Goal: Task Accomplishment & Management: Manage account settings

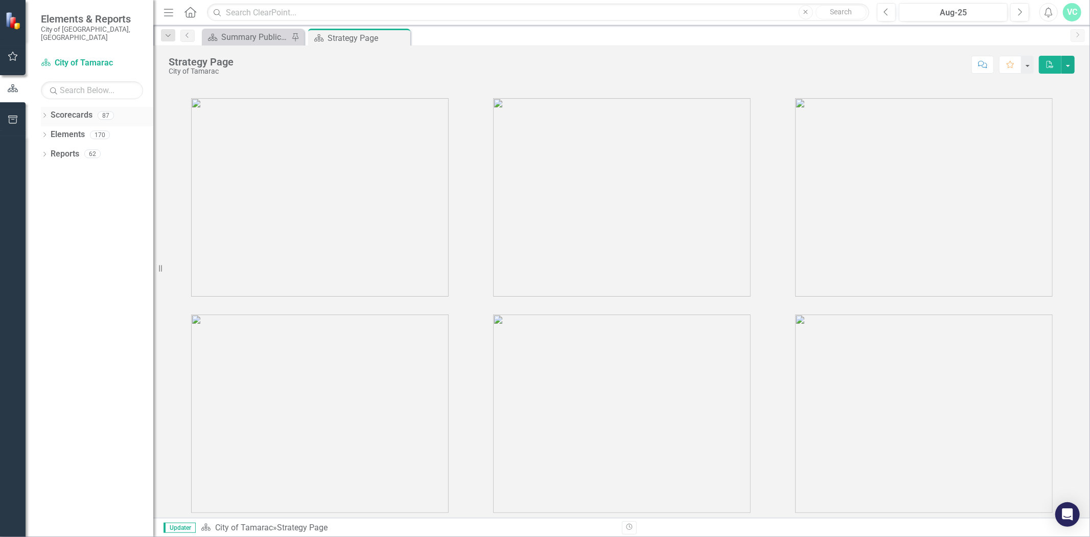
click at [43, 113] on icon "Dropdown" at bounding box center [44, 116] width 7 height 6
click at [50, 132] on icon at bounding box center [50, 134] width 3 height 5
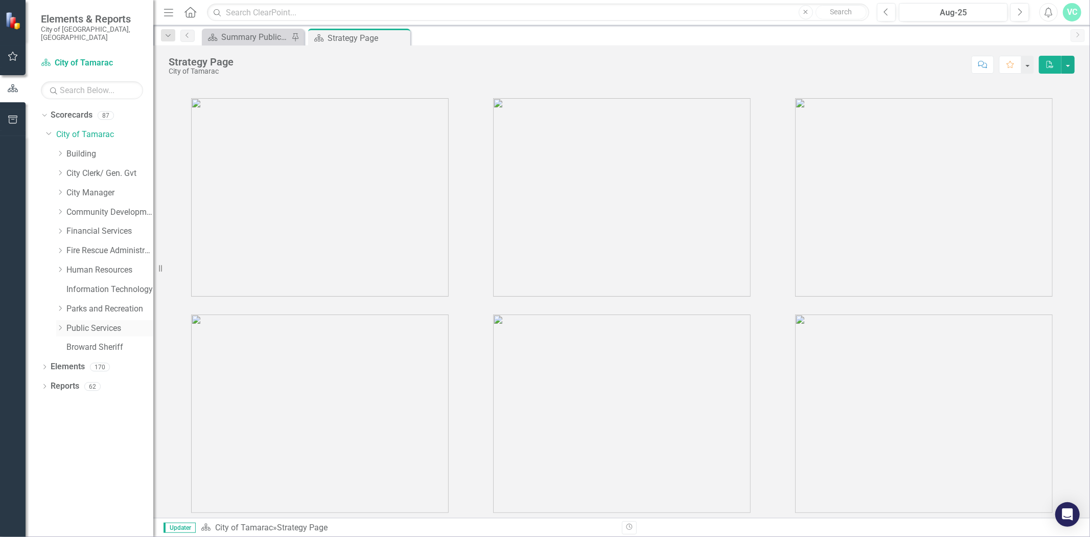
click at [58, 324] on icon "Dropdown" at bounding box center [60, 327] width 8 height 6
click at [88, 419] on link "Recycling" at bounding box center [115, 425] width 77 height 12
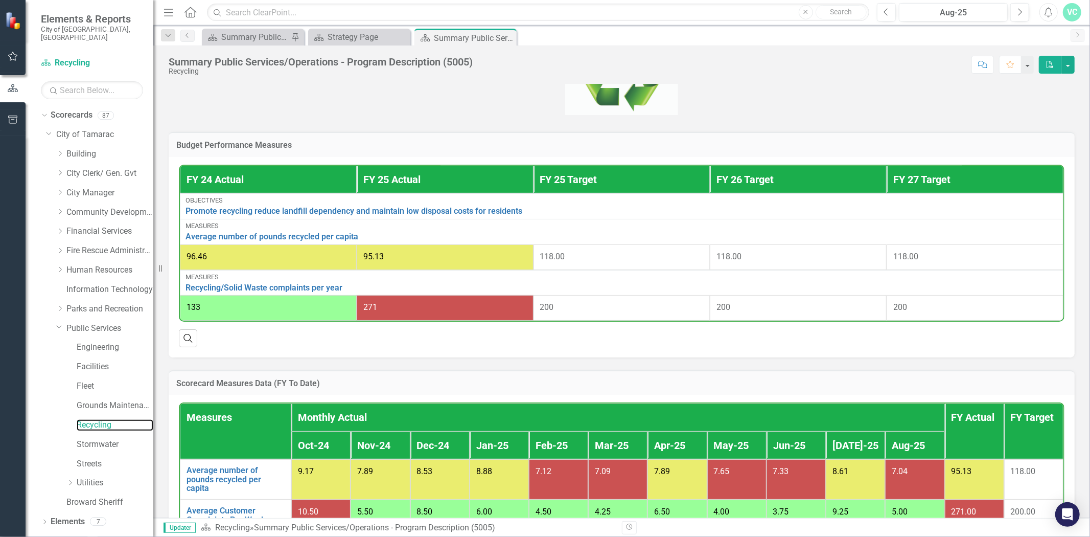
scroll to position [391, 0]
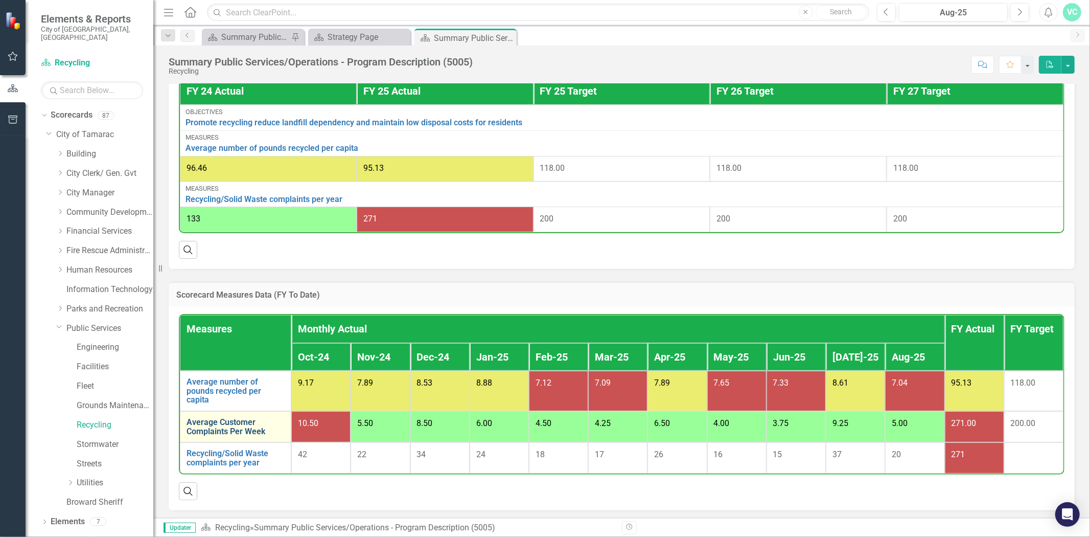
click at [230, 421] on link "Average Customer Complaints Per Week" at bounding box center [236, 426] width 98 height 18
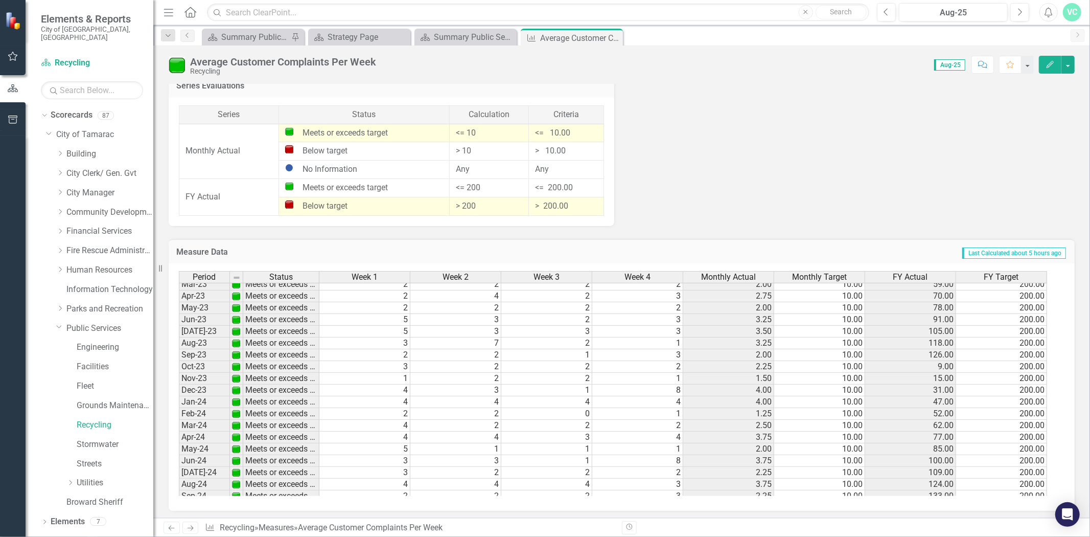
scroll to position [377, 0]
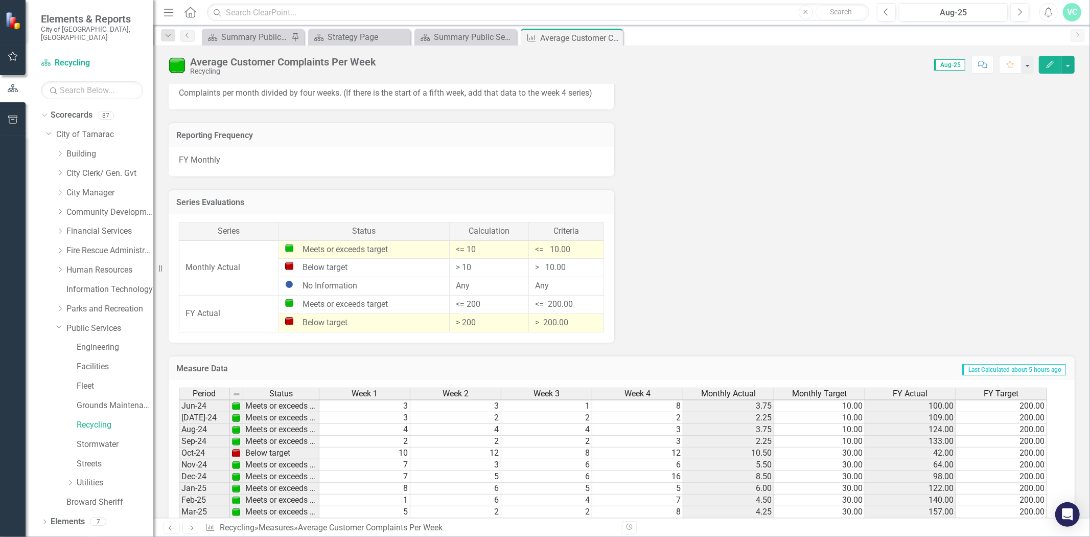
scroll to position [723, 0]
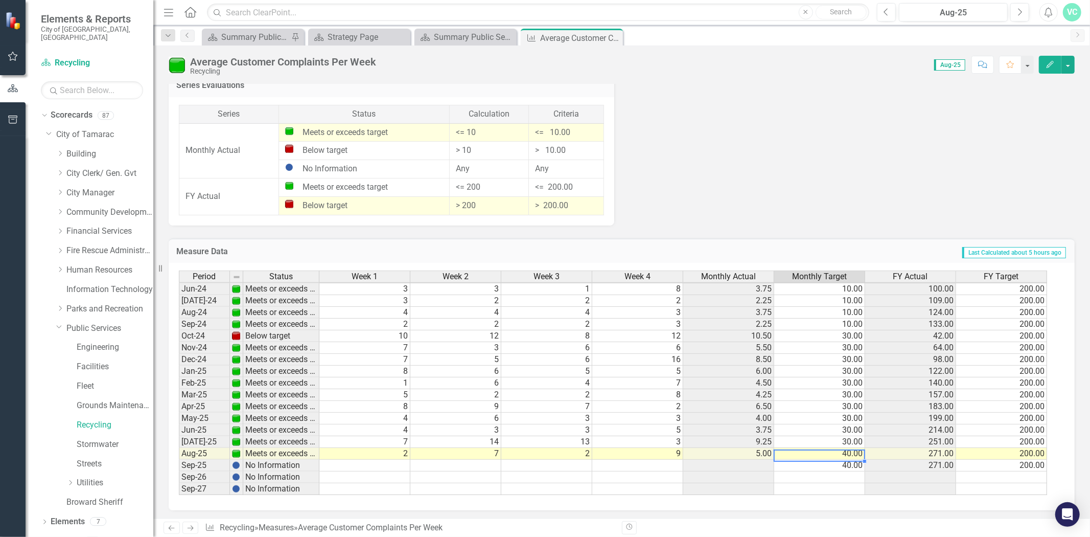
click at [849, 453] on tbody "Mar-23 Meets or exceeds target 2 2 2 2 2.00 10.00 59.00 200.00 Apr-23 Meets or …" at bounding box center [613, 300] width 868 height 388
click at [850, 452] on td "40.00" at bounding box center [819, 454] width 91 height 12
click at [853, 453] on td "40.00" at bounding box center [819, 454] width 91 height 12
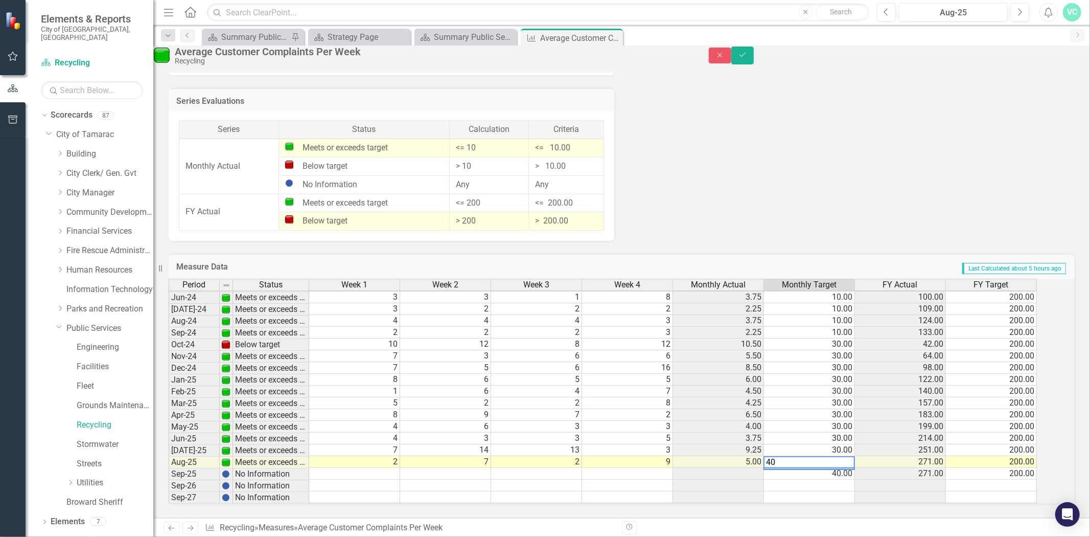
type textarea "4"
click at [855, 468] on td "40.00" at bounding box center [809, 474] width 91 height 12
type textarea "30"
click at [747, 58] on icon "Save" at bounding box center [742, 54] width 9 height 7
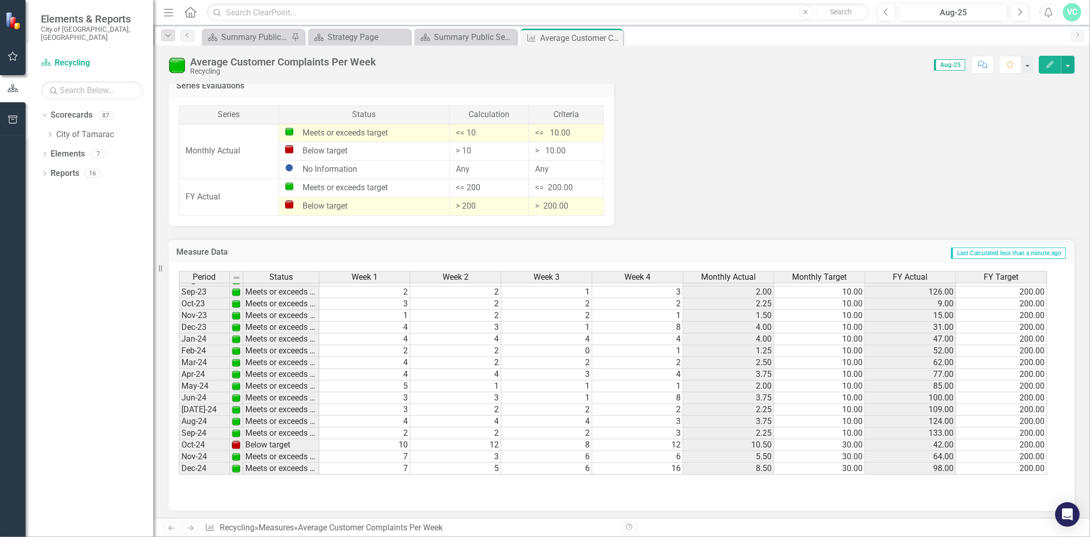
scroll to position [378, 0]
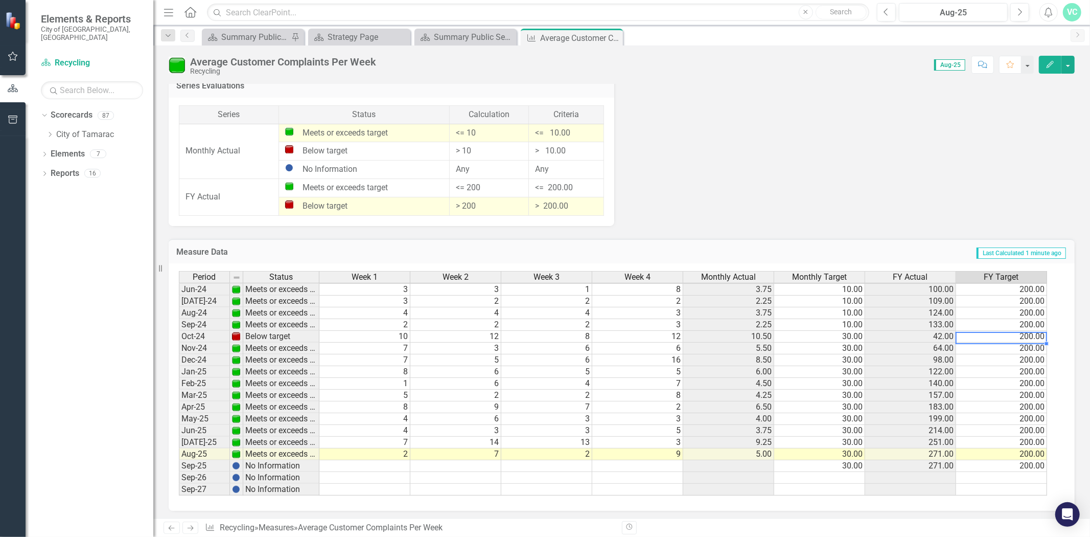
click at [1009, 336] on tbody "Sept - 22 Meets or exceeds target 1 6 2 1 2.50 10.00 111.00 200.00 Oct-22 Meets…" at bounding box center [613, 265] width 868 height 459
click at [987, 333] on td "200.00" at bounding box center [1001, 337] width 91 height 12
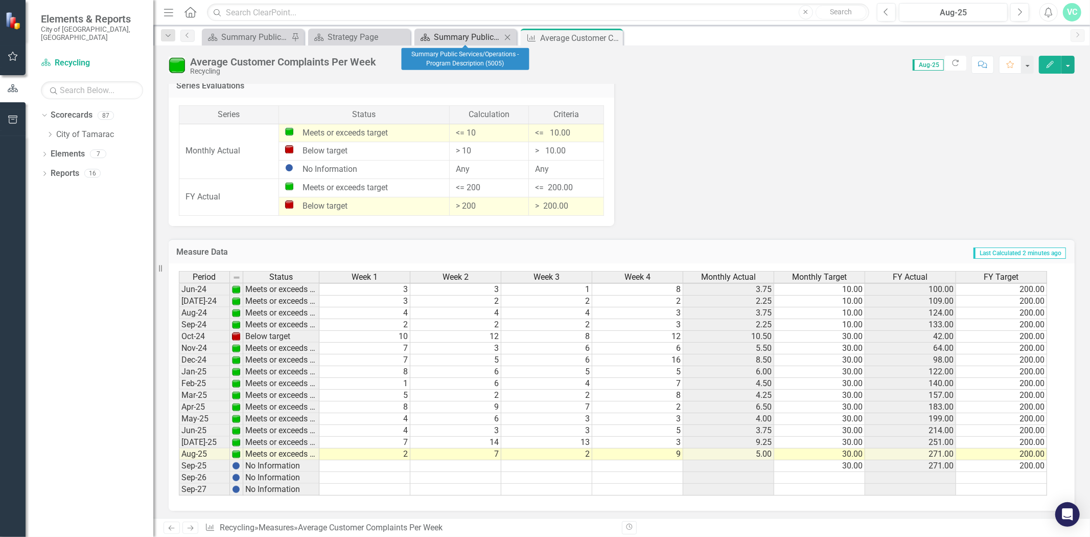
click at [460, 39] on div "Summary Public Services/Operations - Program Description (5005)" at bounding box center [467, 37] width 67 height 13
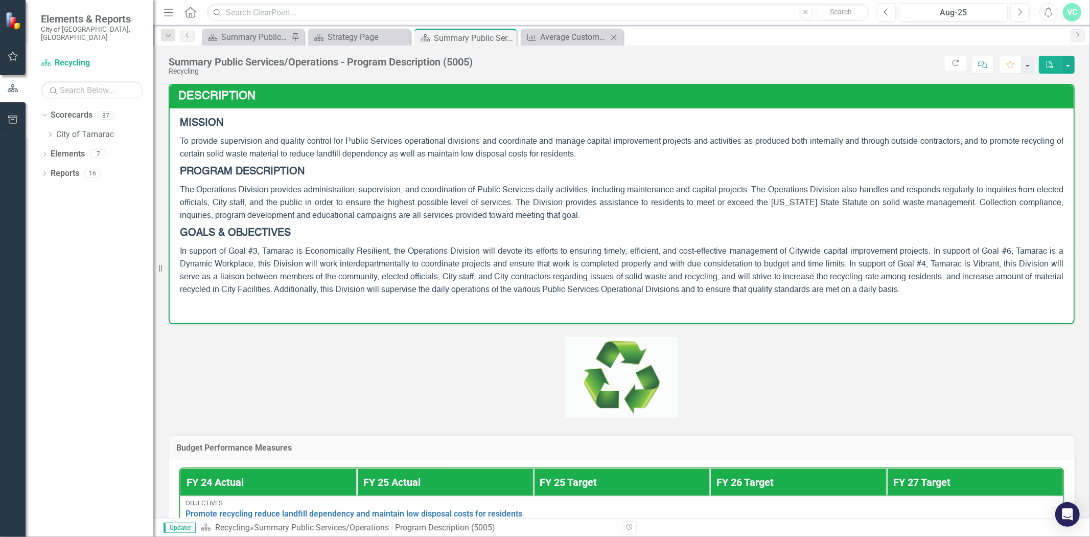
click at [608, 33] on div "Close" at bounding box center [614, 37] width 13 height 13
click at [57, 129] on link "City of Tamarac" at bounding box center [104, 135] width 97 height 12
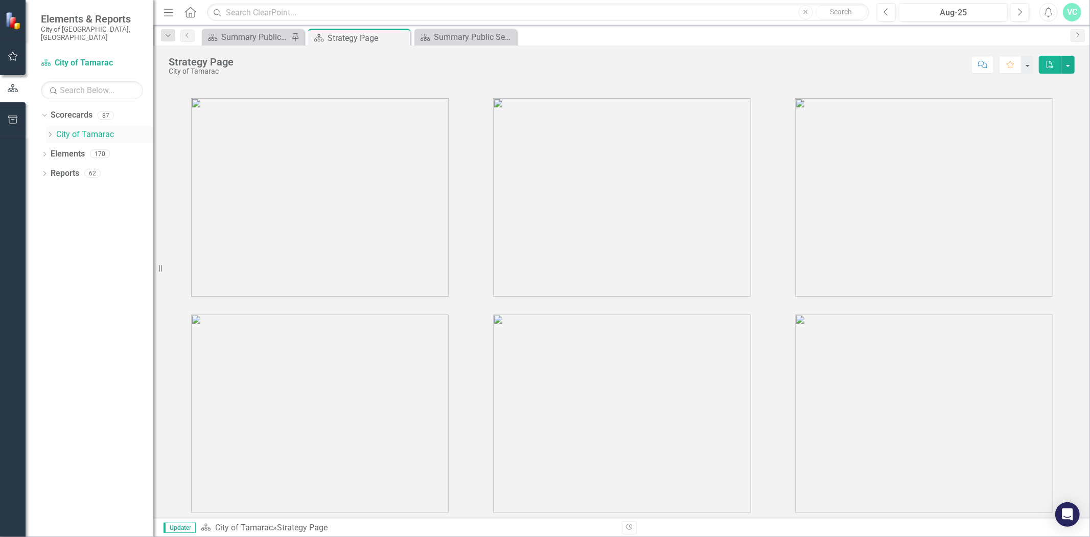
click at [48, 131] on icon "Dropdown" at bounding box center [50, 134] width 8 height 6
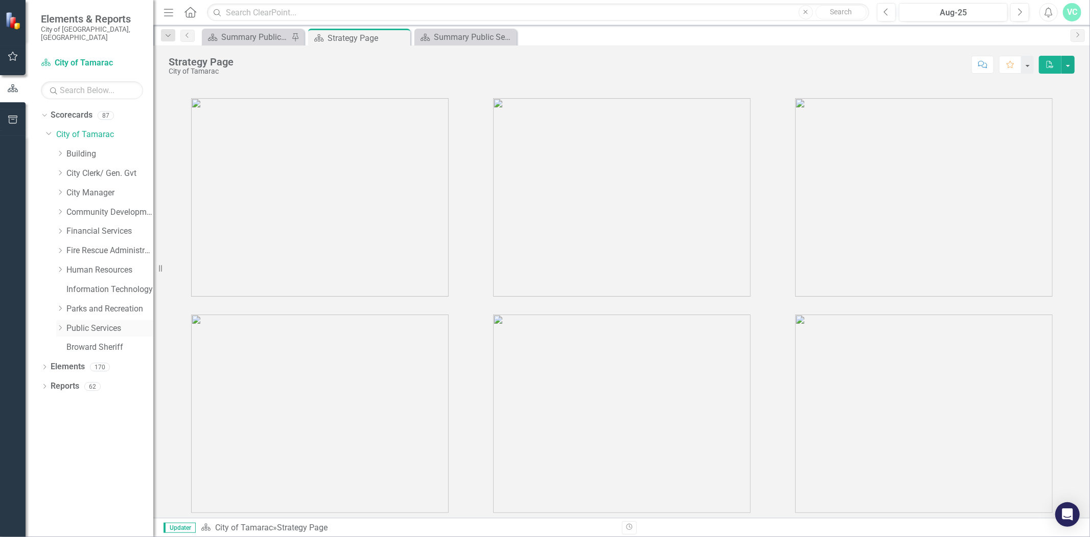
click at [96, 323] on link "Public Services" at bounding box center [109, 328] width 87 height 12
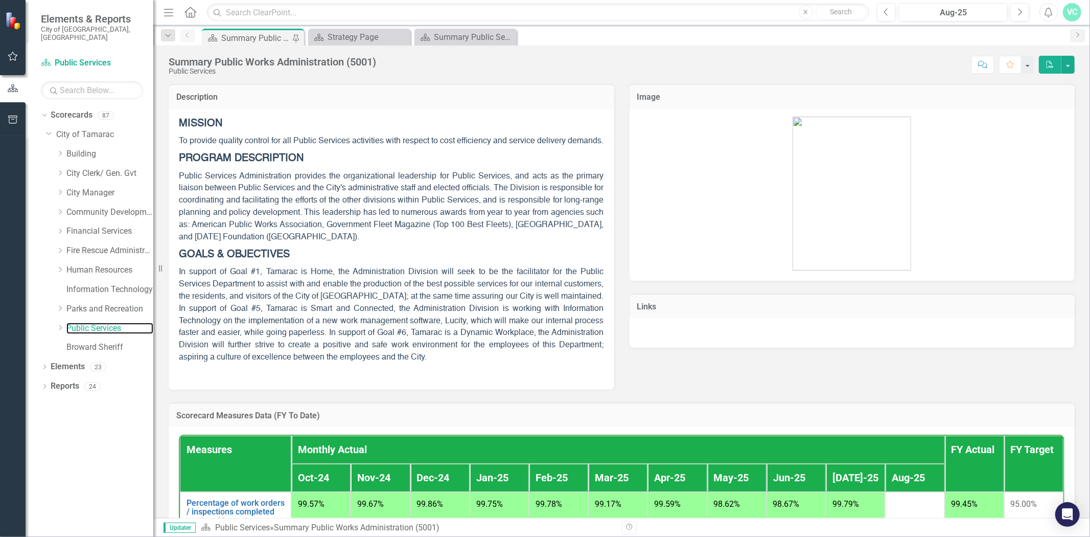
scroll to position [606, 0]
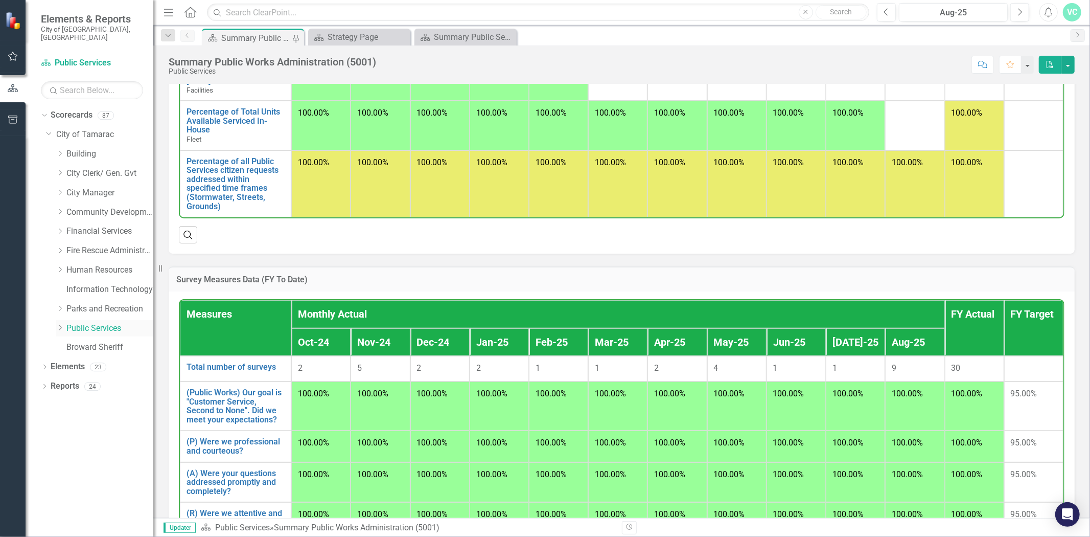
click at [59, 324] on icon "Dropdown" at bounding box center [60, 327] width 8 height 6
click at [105, 419] on link "Recycling" at bounding box center [115, 425] width 77 height 12
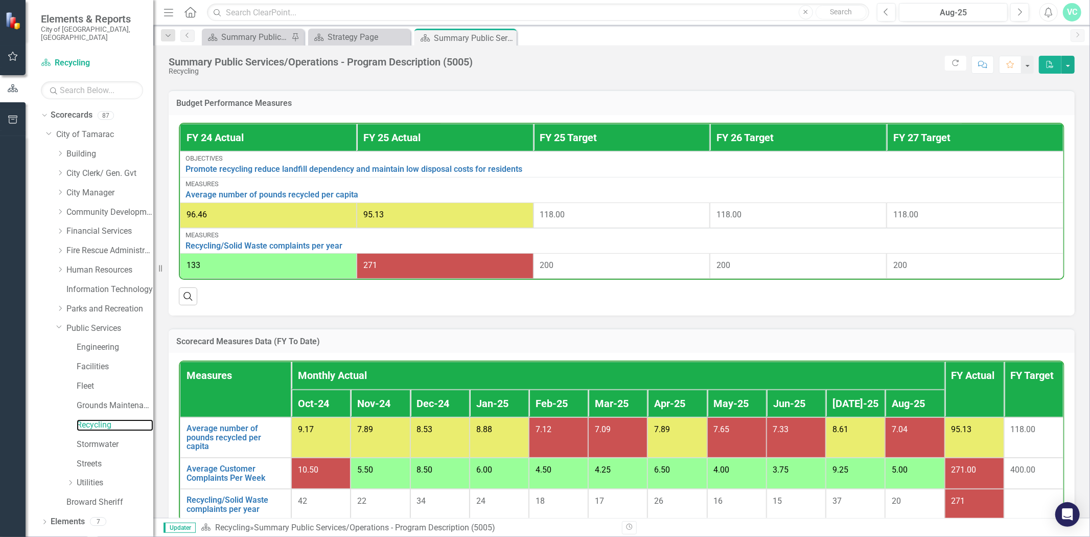
scroll to position [391, 0]
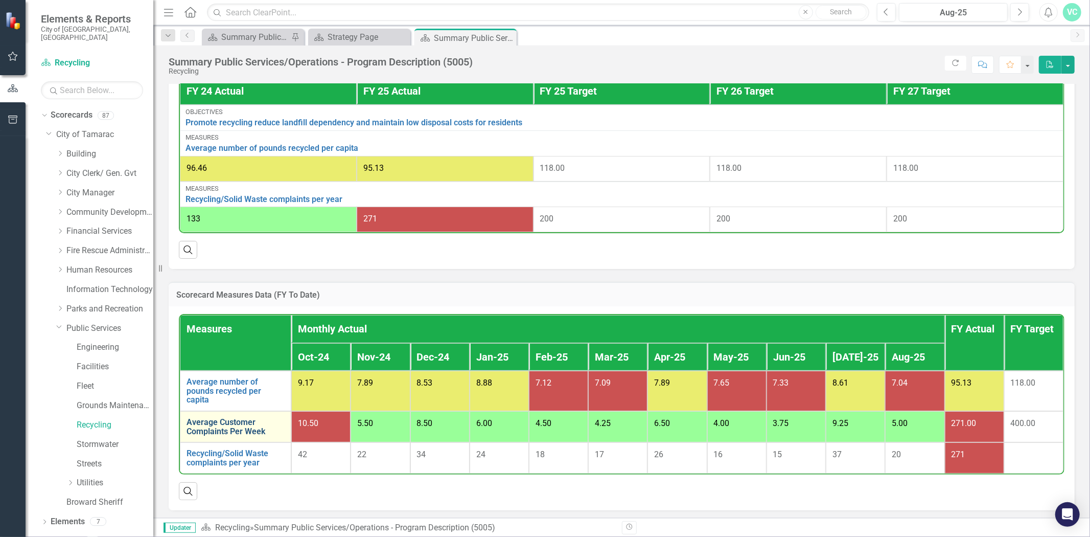
click at [246, 418] on link "Average Customer Complaints Per Week" at bounding box center [236, 426] width 98 height 18
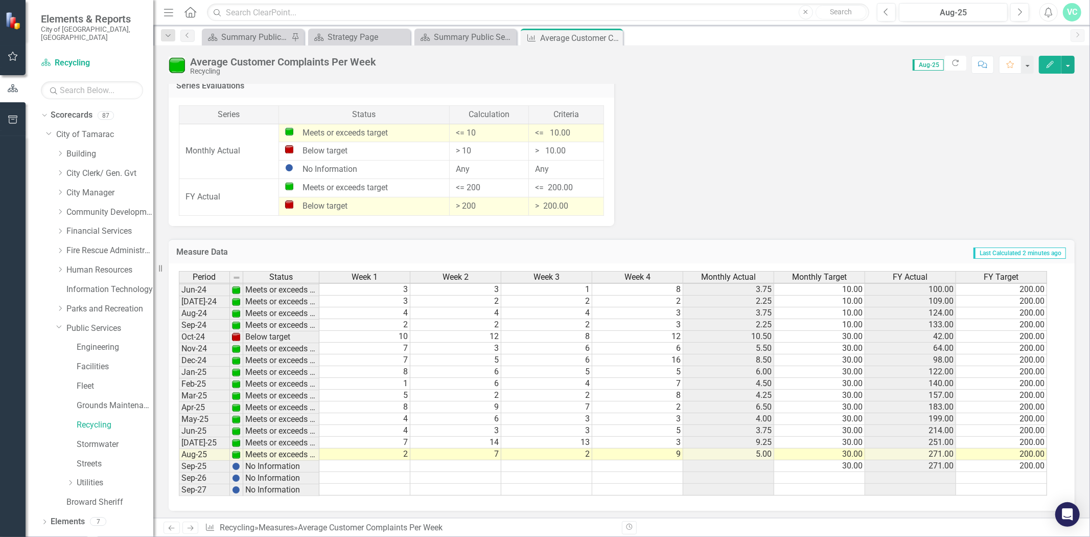
scroll to position [377, 0]
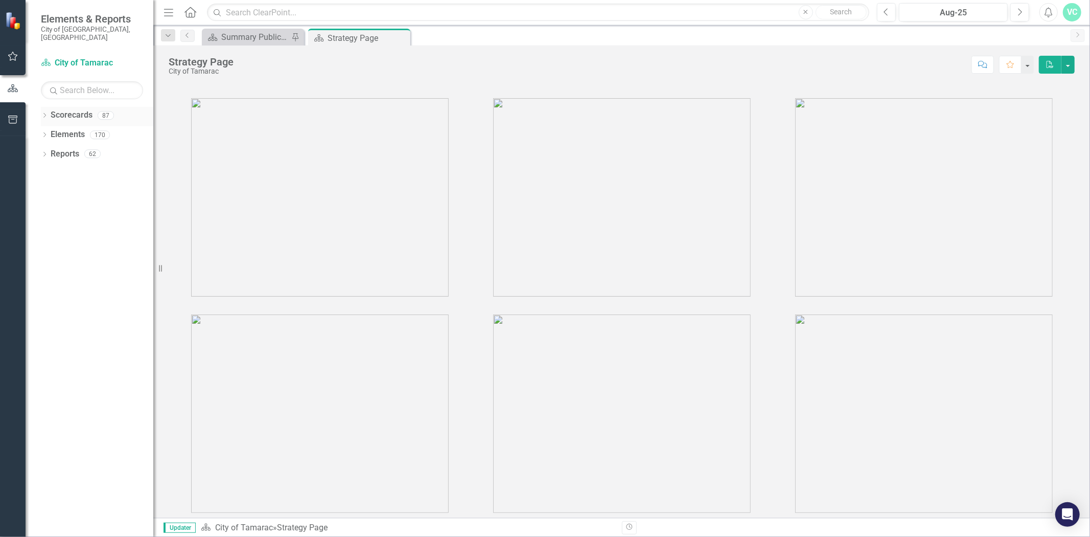
click at [43, 113] on icon "Dropdown" at bounding box center [44, 116] width 7 height 6
click at [48, 131] on icon "Dropdown" at bounding box center [50, 134] width 8 height 6
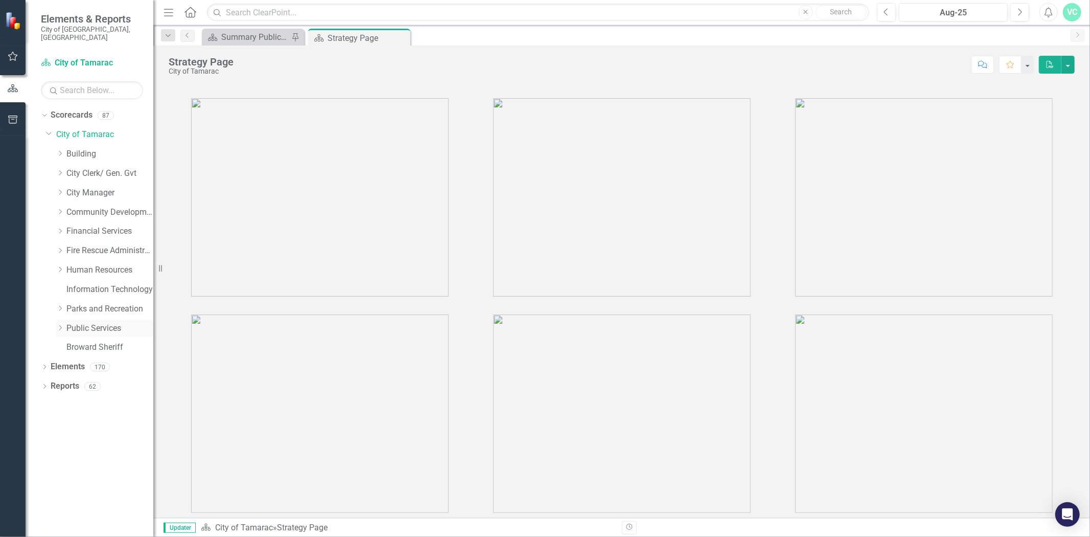
click at [59, 323] on div "Dropdown" at bounding box center [60, 327] width 8 height 9
click at [97, 419] on link "Recycling" at bounding box center [115, 425] width 77 height 12
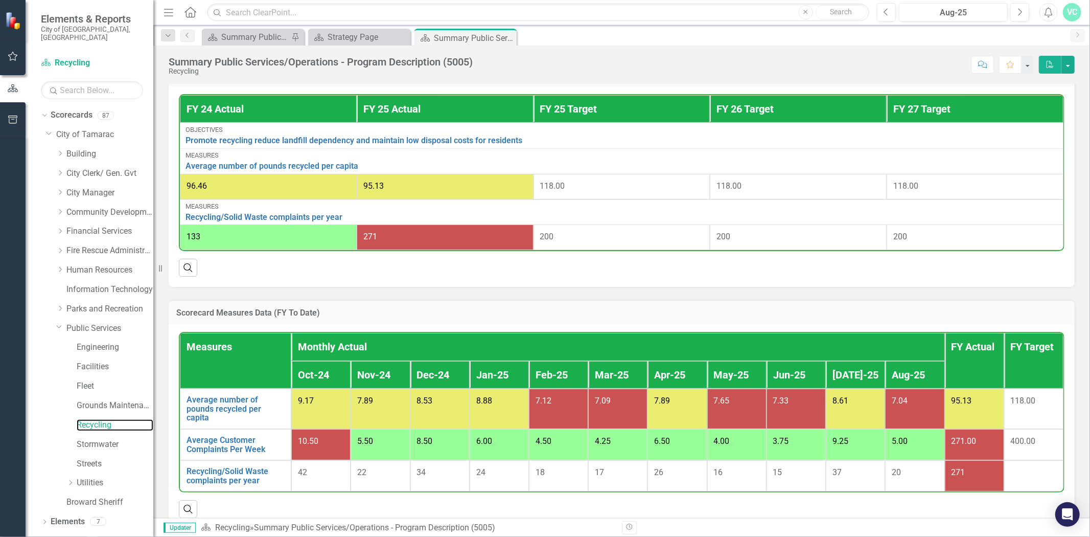
scroll to position [391, 0]
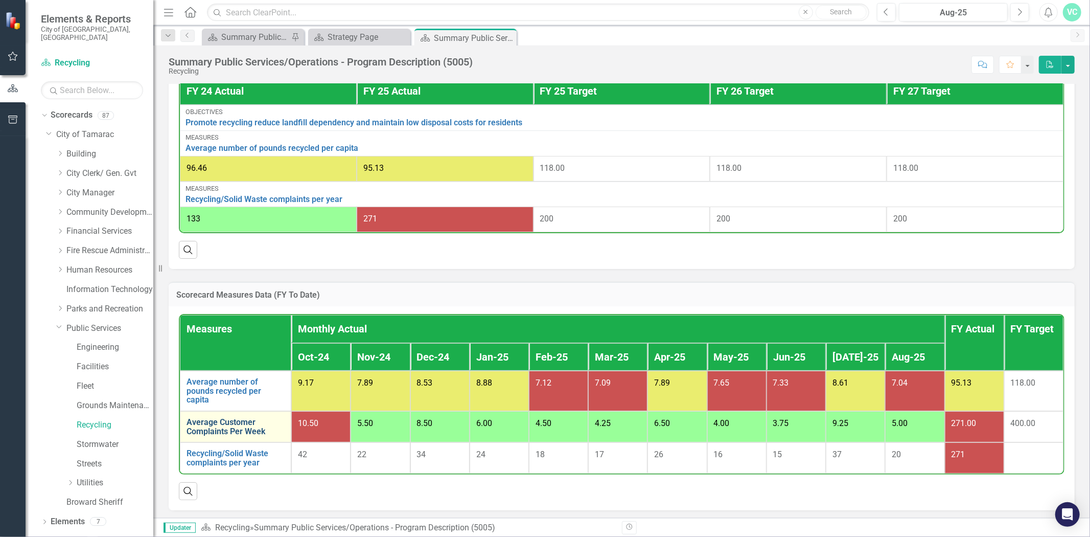
click at [239, 420] on link "Average Customer Complaints Per Week" at bounding box center [236, 426] width 98 height 18
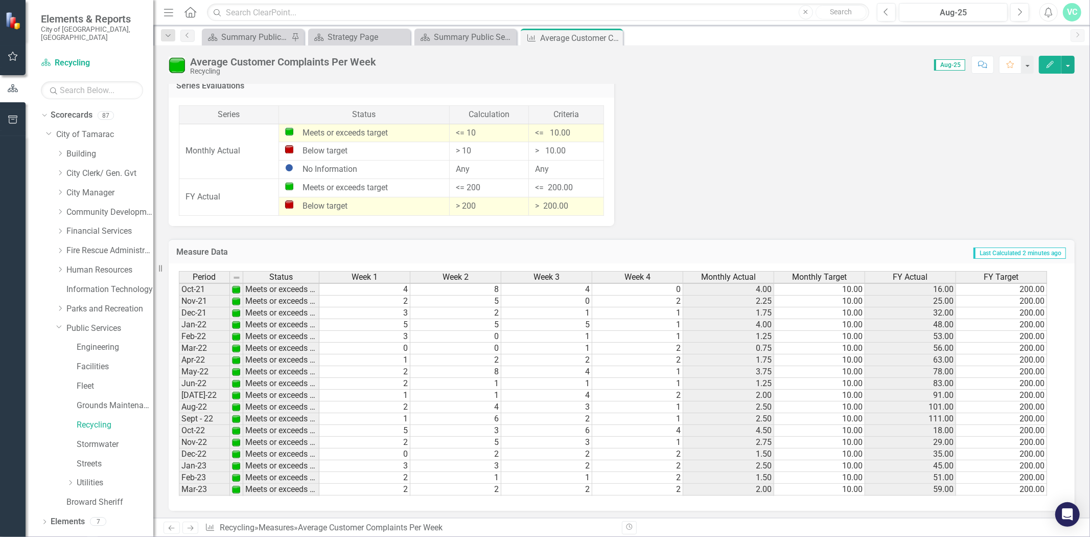
scroll to position [378, 0]
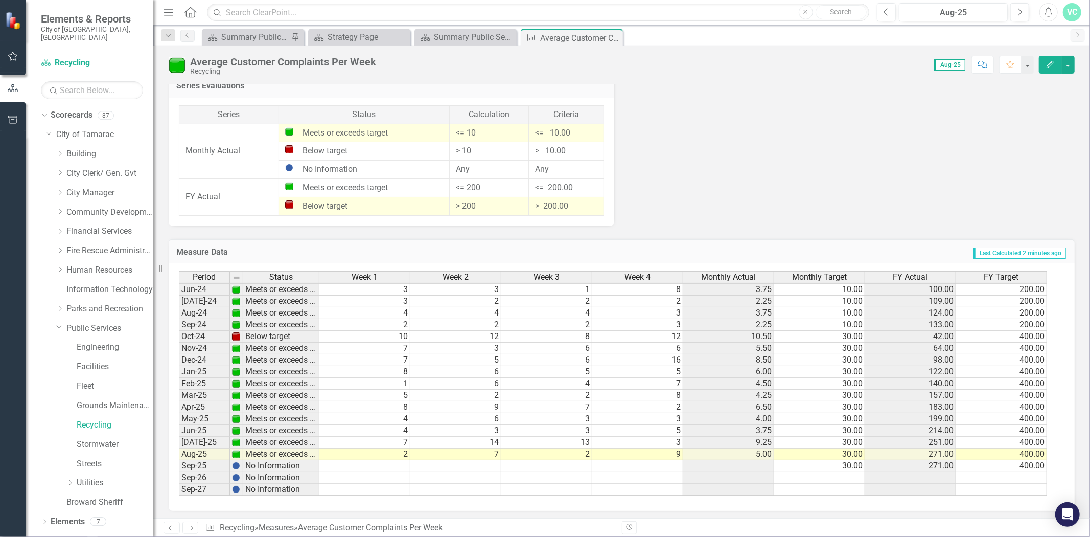
click at [1030, 335] on tbody "Sept - 22 Meets or exceeds target 1 6 2 1 2.50 10.00 111.00 200.00 Oct-22 Meets…" at bounding box center [613, 265] width 868 height 459
click at [73, 479] on icon "Dropdown" at bounding box center [70, 482] width 8 height 6
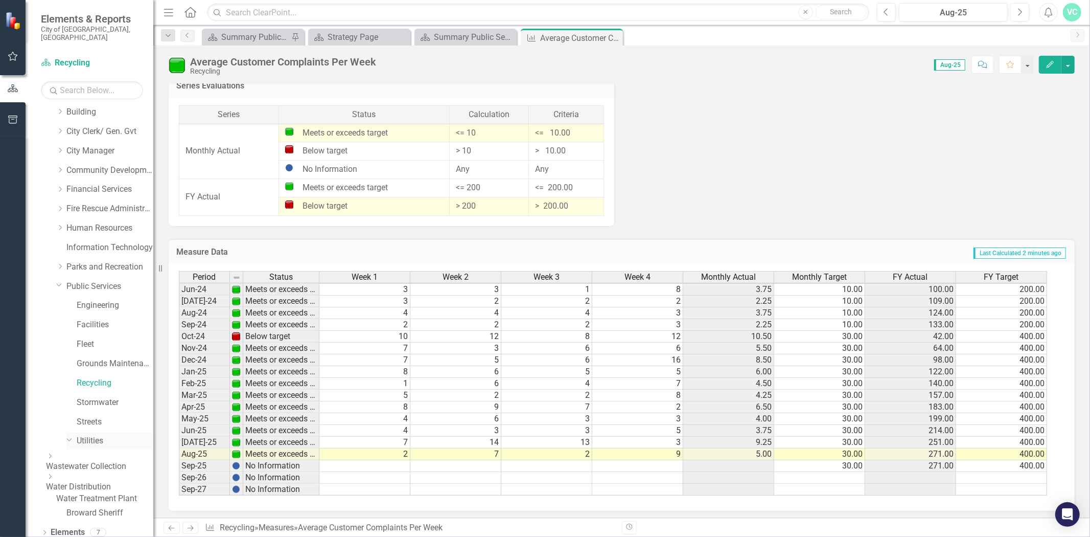
scroll to position [65, 0]
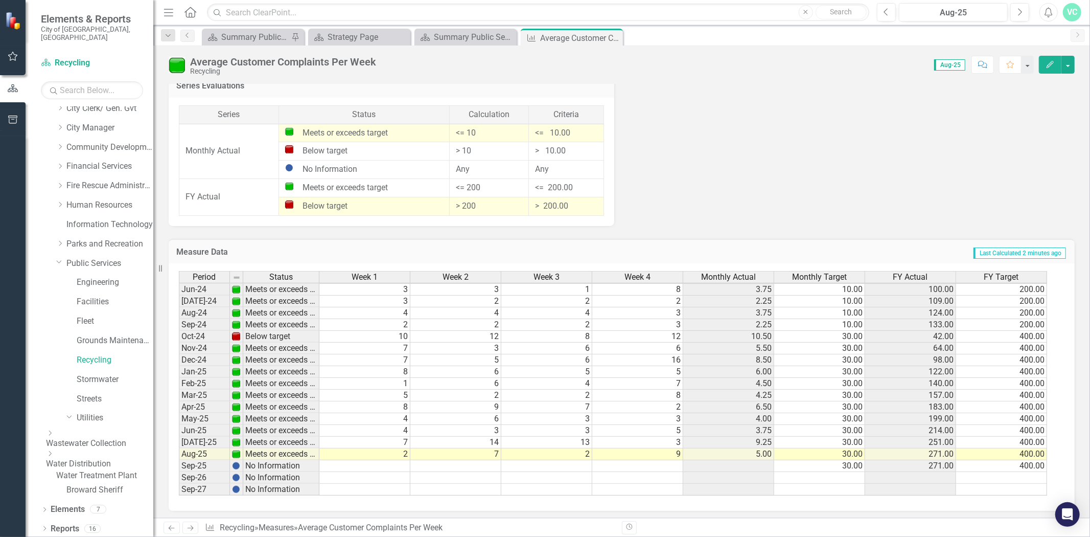
click at [111, 437] on link "Wastewater Collection" at bounding box center [99, 443] width 107 height 12
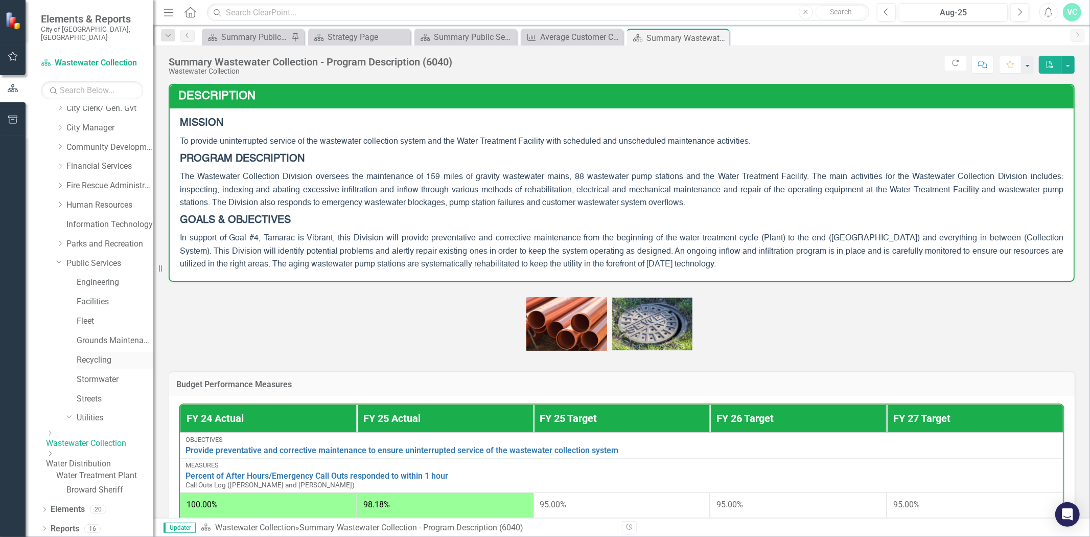
click at [107, 354] on link "Recycling" at bounding box center [115, 360] width 77 height 12
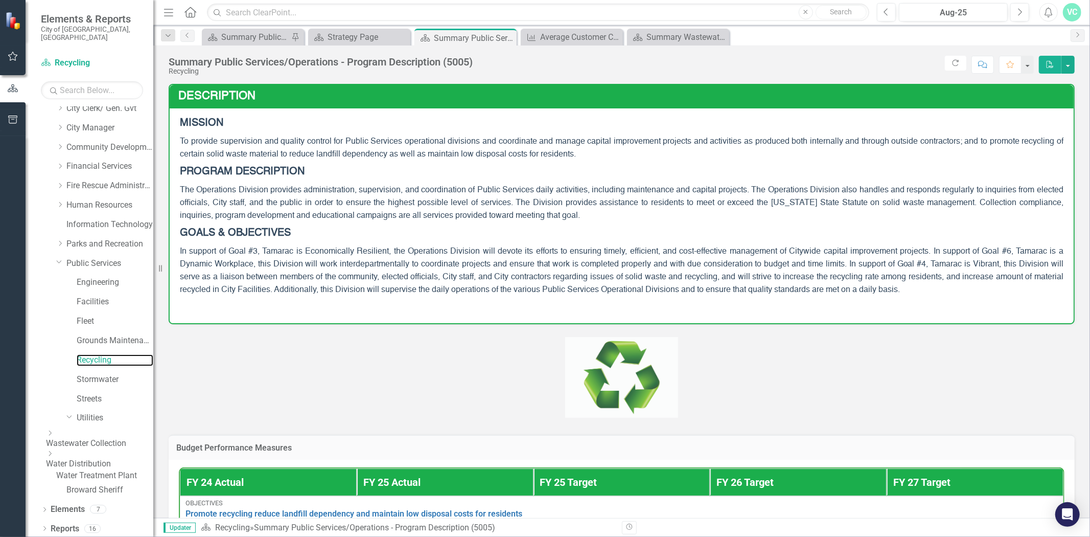
scroll to position [391, 0]
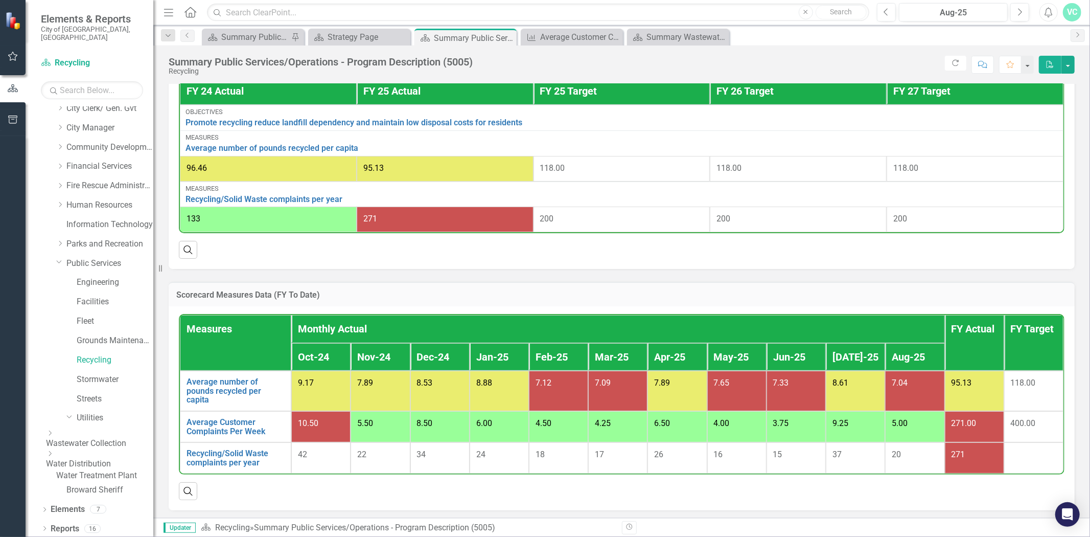
click at [959, 453] on span "271" at bounding box center [958, 454] width 14 height 10
click at [962, 426] on div "271.00" at bounding box center [974, 423] width 46 height 12
click at [235, 450] on link "Recycling/Solid Waste complaints per year" at bounding box center [236, 458] width 98 height 18
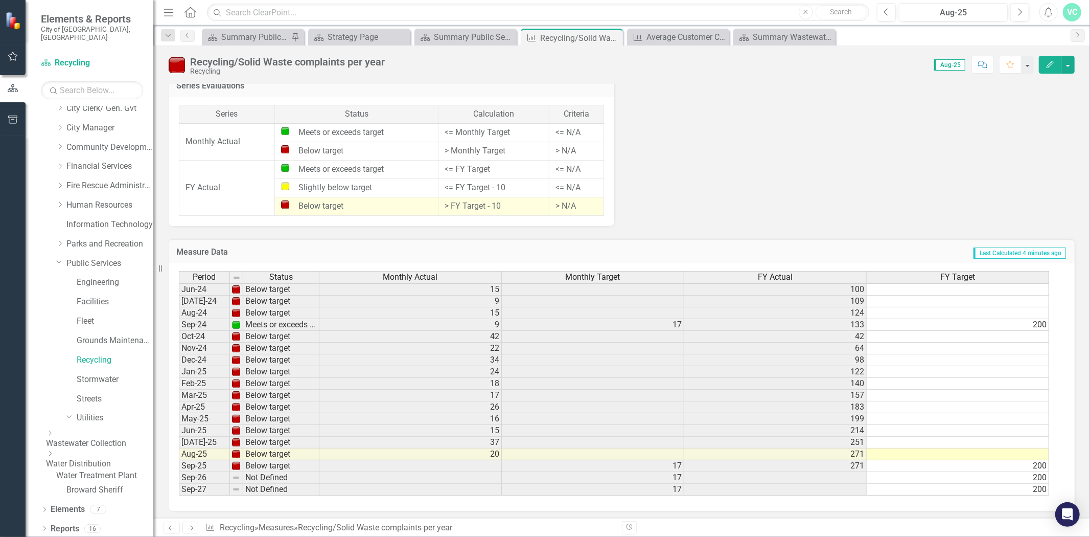
scroll to position [377, 0]
click at [955, 333] on td at bounding box center [958, 337] width 182 height 12
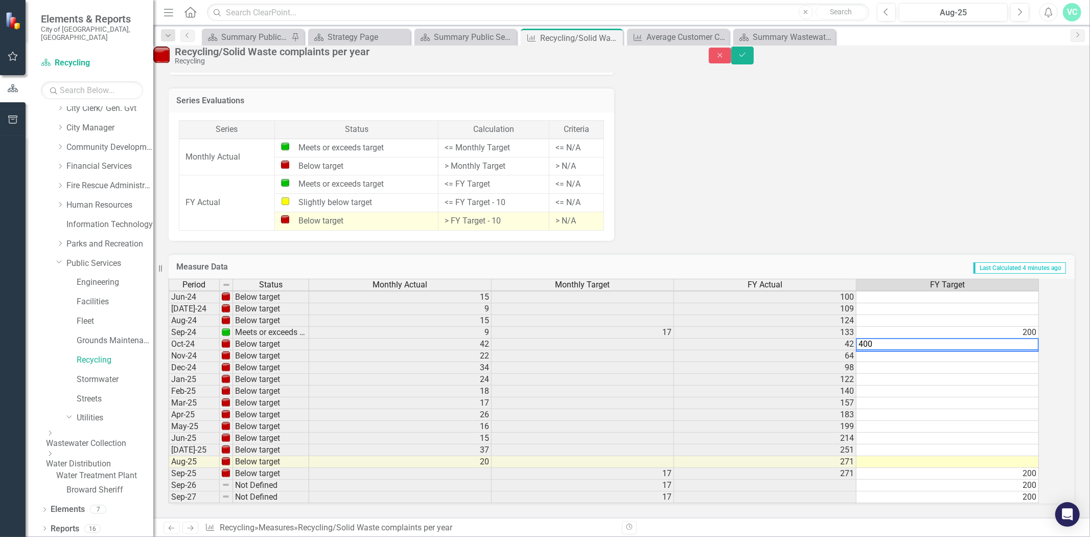
click at [972, 350] on td at bounding box center [947, 356] width 182 height 12
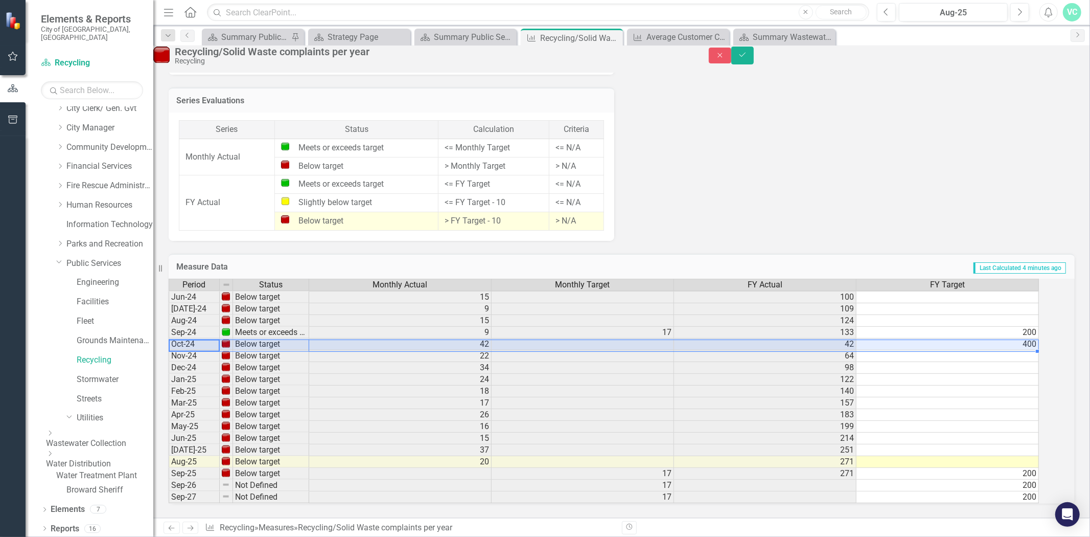
drag, startPoint x: 187, startPoint y: 329, endPoint x: 955, endPoint y: 333, distance: 768.0
click at [955, 333] on div "Period Status Monthly Actual Monthly Target FY Actual FY Target May-23 Meets or…" at bounding box center [608, 390] width 878 height 225
click at [1008, 350] on td at bounding box center [947, 356] width 182 height 12
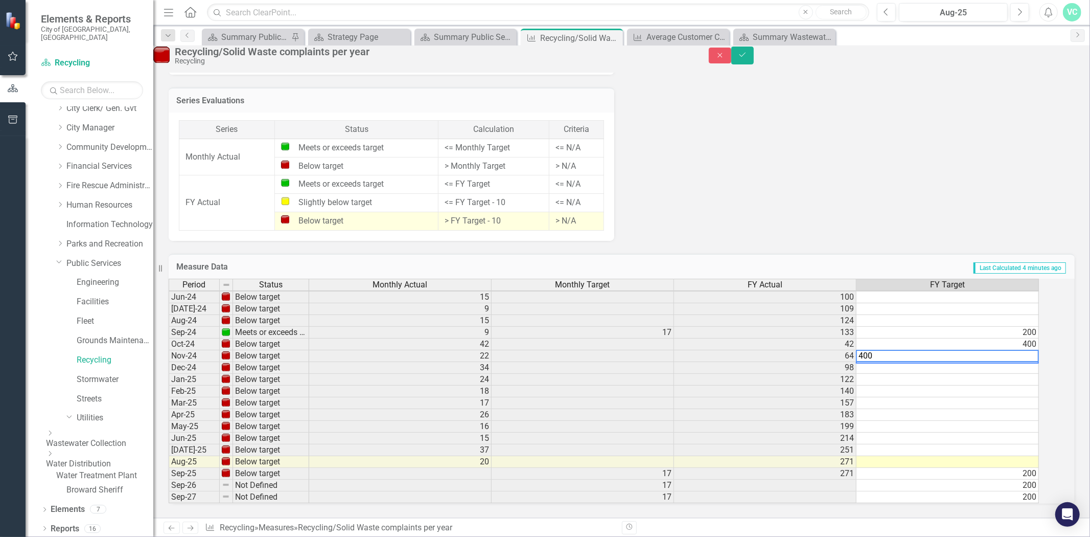
click at [1017, 362] on td at bounding box center [947, 368] width 182 height 12
click at [1021, 374] on td at bounding box center [947, 380] width 182 height 12
click at [1024, 385] on td at bounding box center [947, 391] width 182 height 12
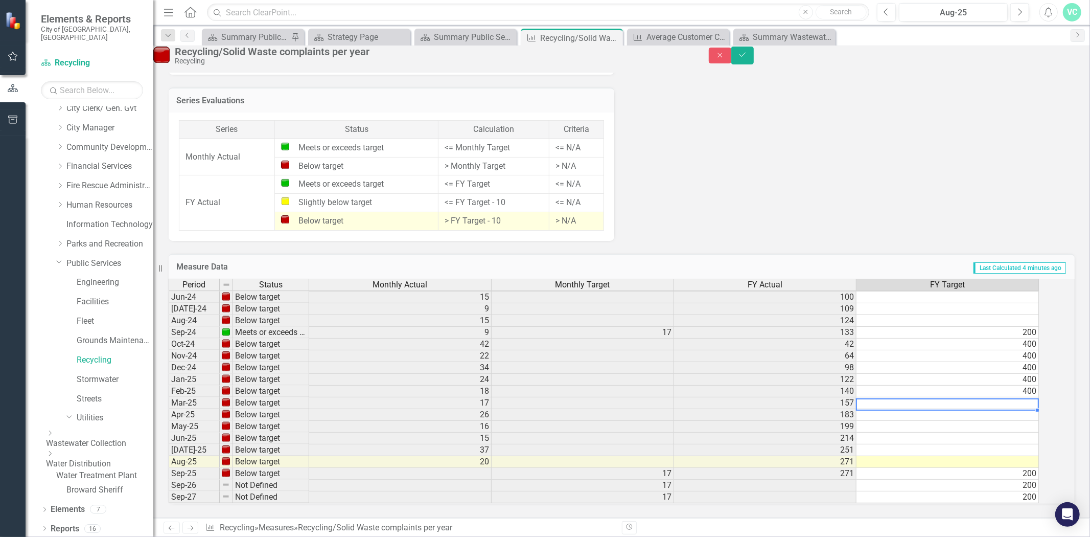
click at [1025, 397] on td at bounding box center [947, 403] width 182 height 12
click at [1034, 409] on td at bounding box center [947, 415] width 182 height 12
click at [1014, 421] on td at bounding box center [947, 427] width 182 height 12
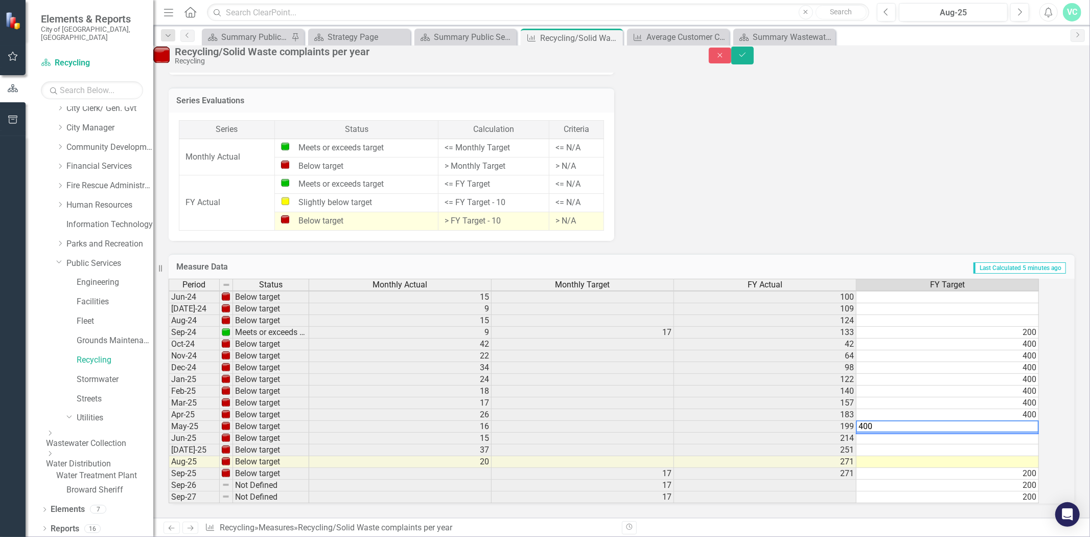
click at [1031, 432] on td at bounding box center [947, 438] width 182 height 12
click at [1035, 444] on td at bounding box center [947, 450] width 182 height 12
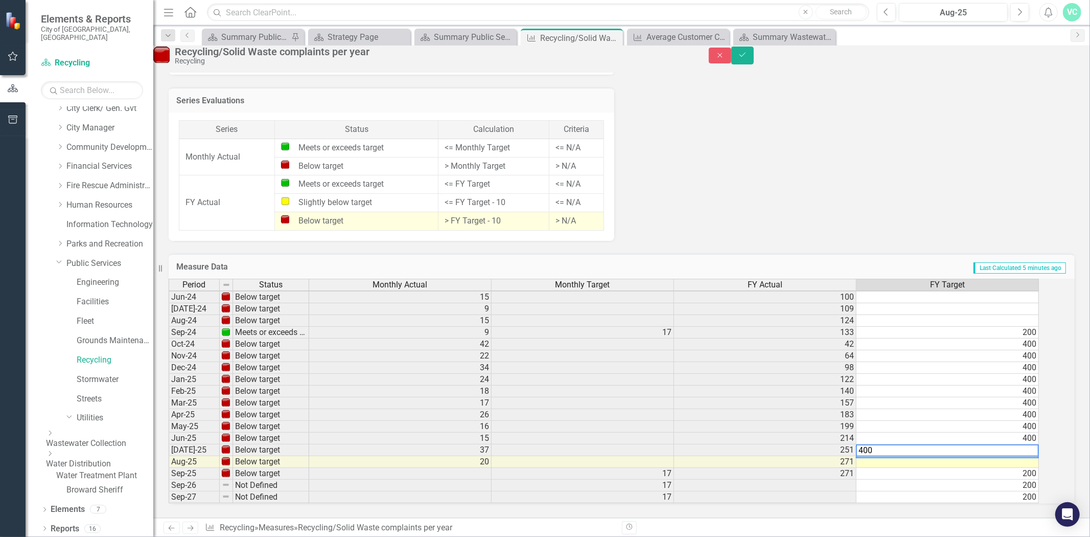
click at [1036, 456] on td at bounding box center [947, 462] width 182 height 12
click at [1037, 468] on td "200" at bounding box center [947, 474] width 182 height 12
click at [1032, 479] on td "200" at bounding box center [947, 485] width 182 height 12
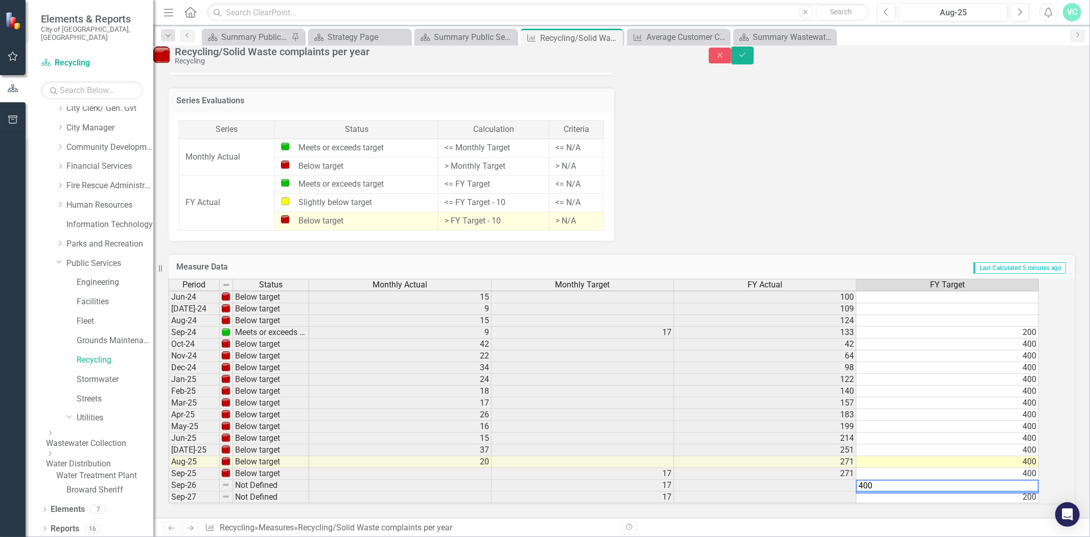
click at [1028, 491] on td "200" at bounding box center [947, 497] width 182 height 12
type textarea "400"
click at [747, 58] on icon "Save" at bounding box center [742, 54] width 9 height 7
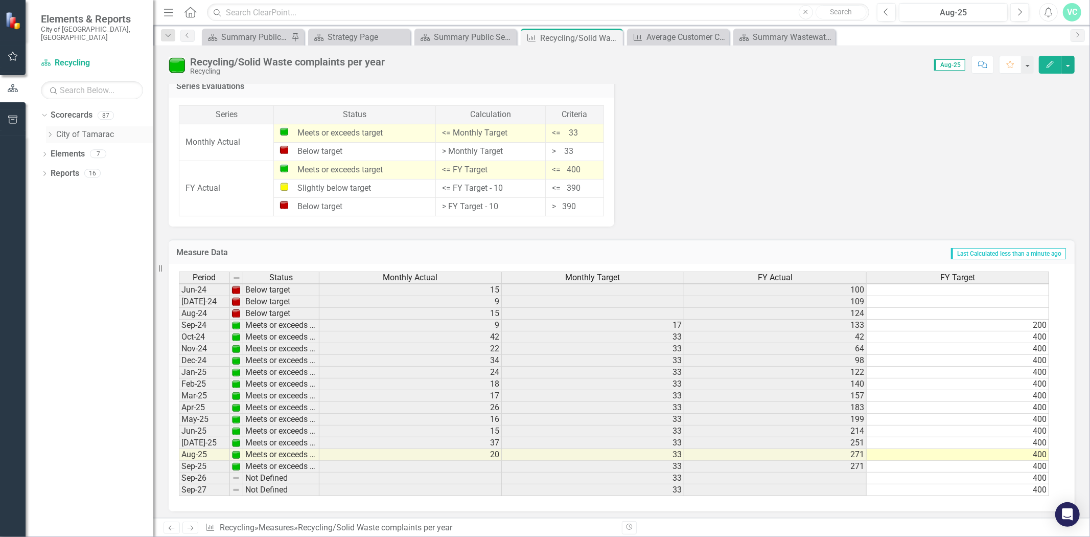
click at [73, 126] on div "Dropdown City of Tamarac" at bounding box center [99, 134] width 107 height 17
click at [68, 129] on link "City of Tamarac" at bounding box center [104, 135] width 97 height 12
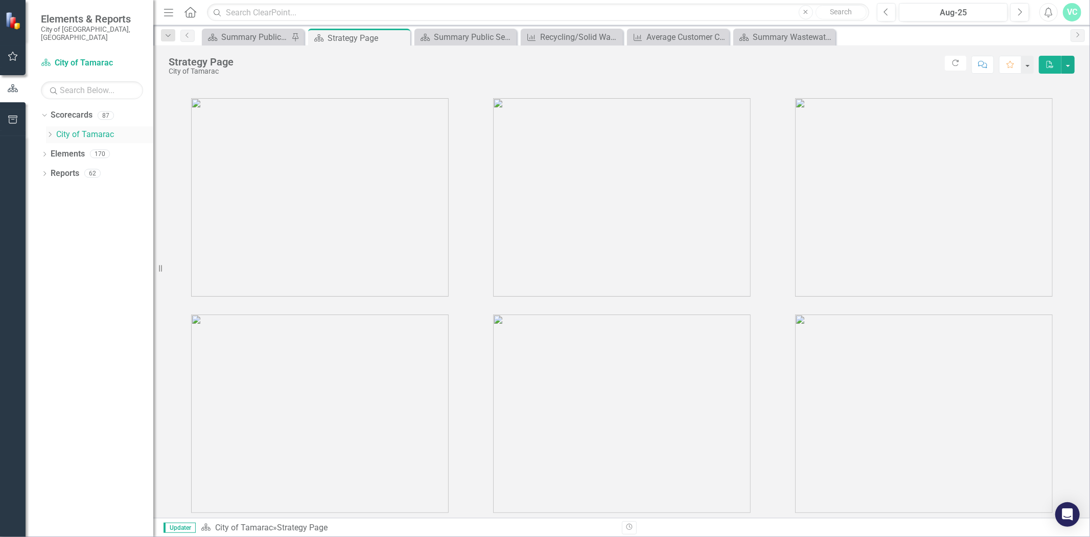
click at [52, 131] on icon "Dropdown" at bounding box center [50, 134] width 8 height 6
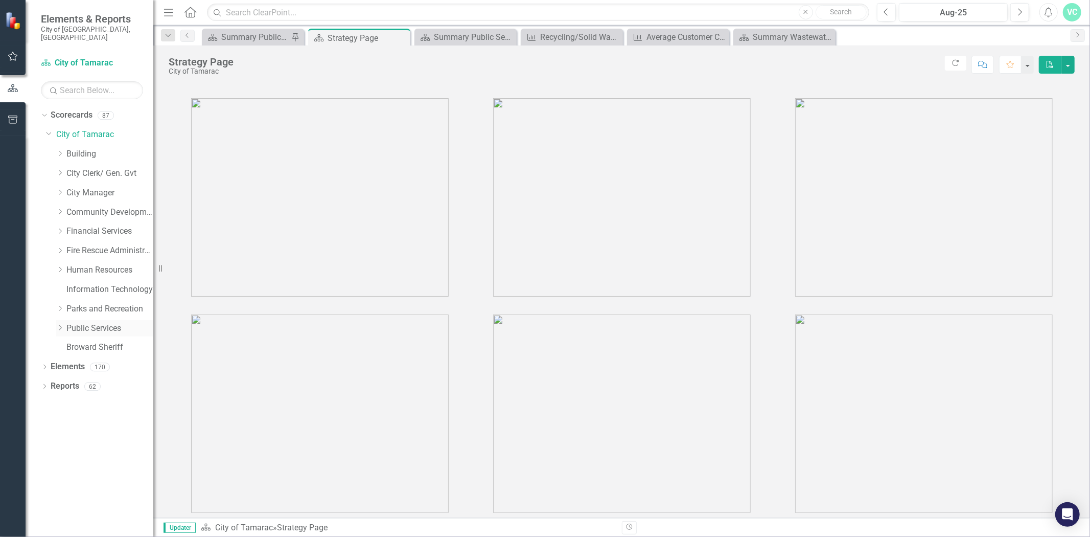
click at [83, 322] on link "Public Services" at bounding box center [109, 328] width 87 height 12
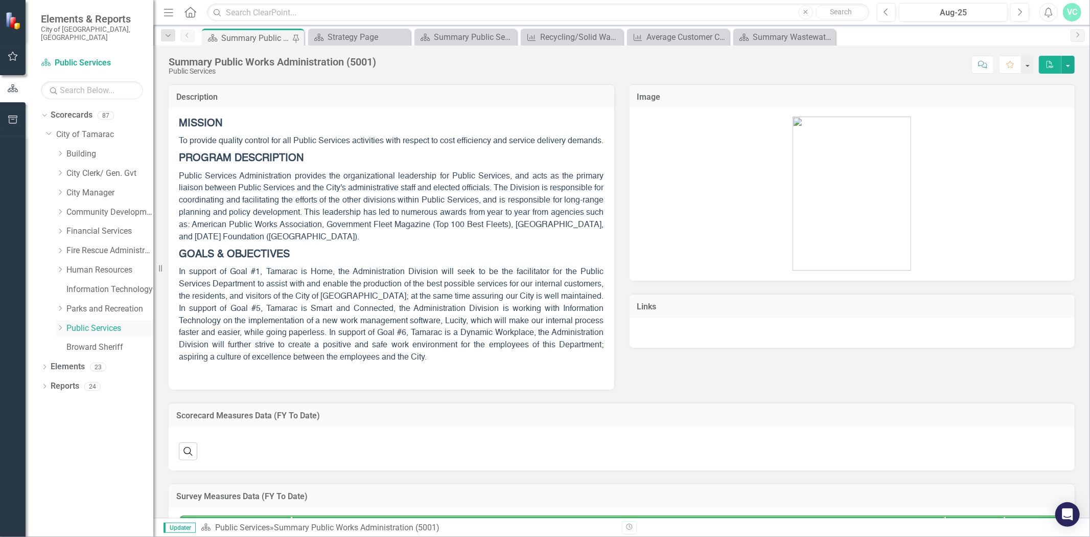
click at [72, 322] on link "Public Services" at bounding box center [109, 328] width 87 height 12
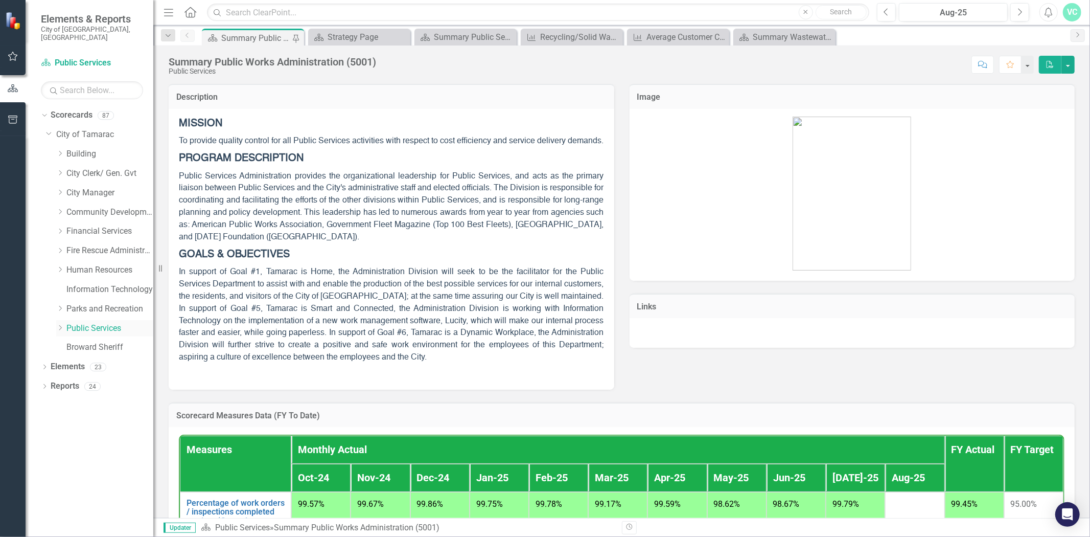
click at [60, 324] on icon "Dropdown" at bounding box center [60, 327] width 8 height 6
click at [104, 419] on link "Recycling" at bounding box center [115, 425] width 77 height 12
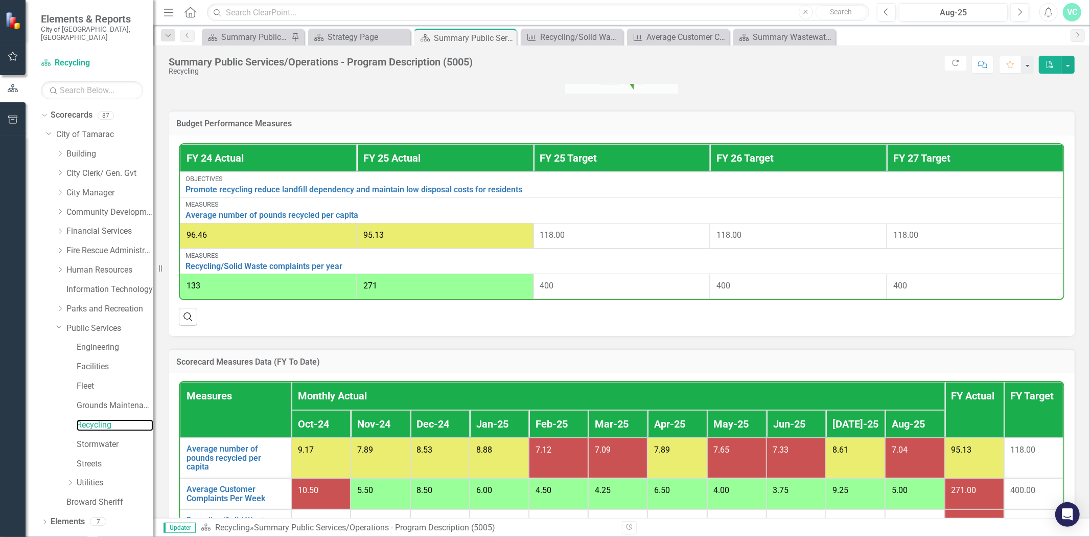
scroll to position [391, 0]
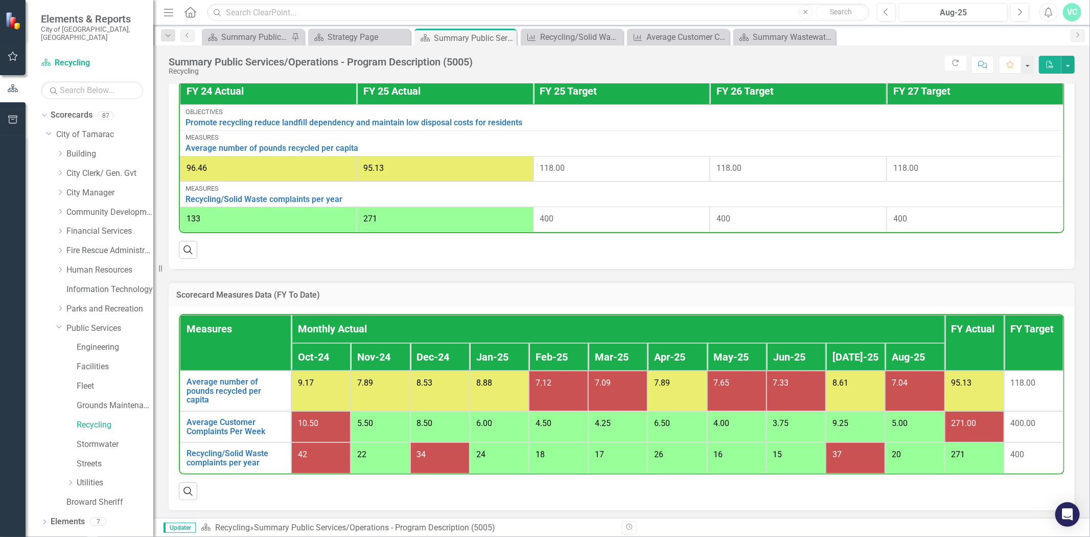
click at [1024, 454] on div "400" at bounding box center [1034, 455] width 46 height 12
click at [231, 450] on link "Recycling/Solid Waste complaints per year" at bounding box center [236, 458] width 98 height 18
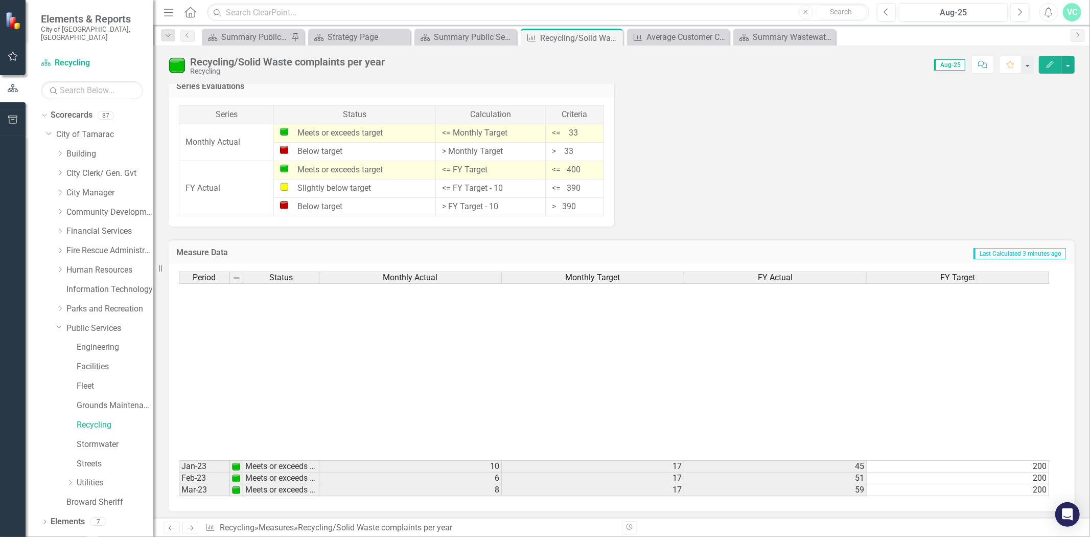
scroll to position [377, 0]
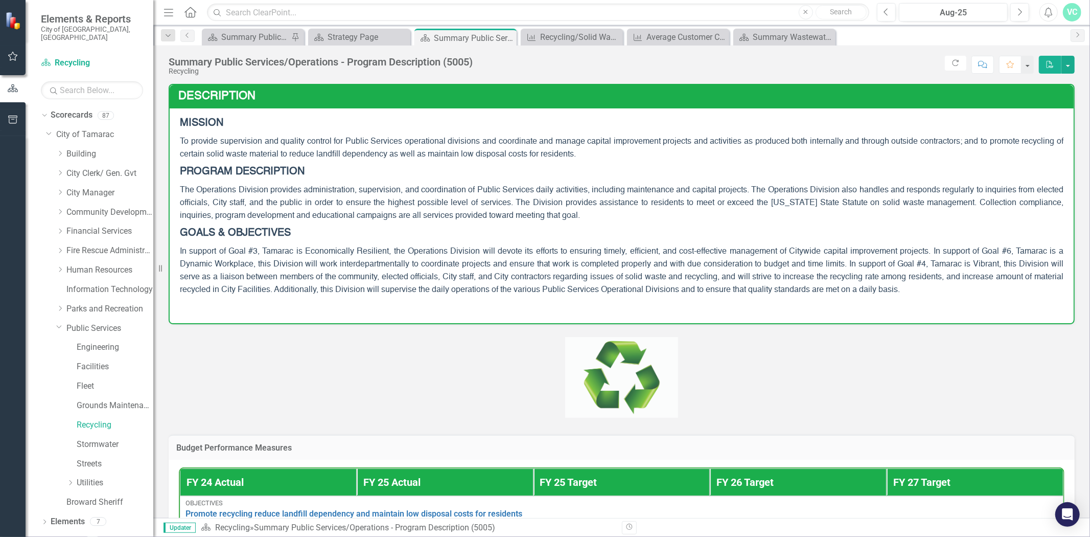
scroll to position [391, 0]
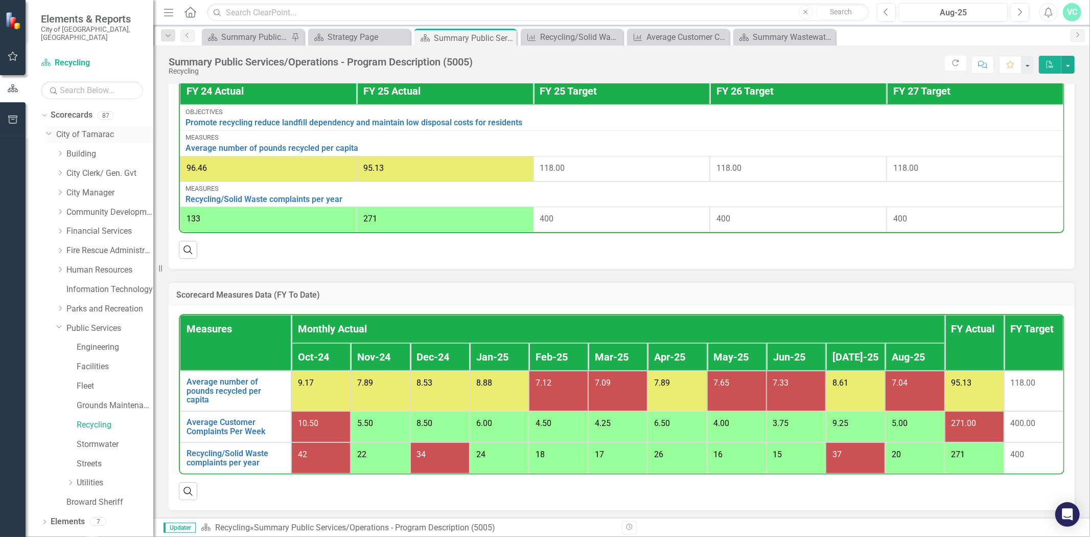
click at [89, 129] on link "City of Tamarac" at bounding box center [104, 135] width 97 height 12
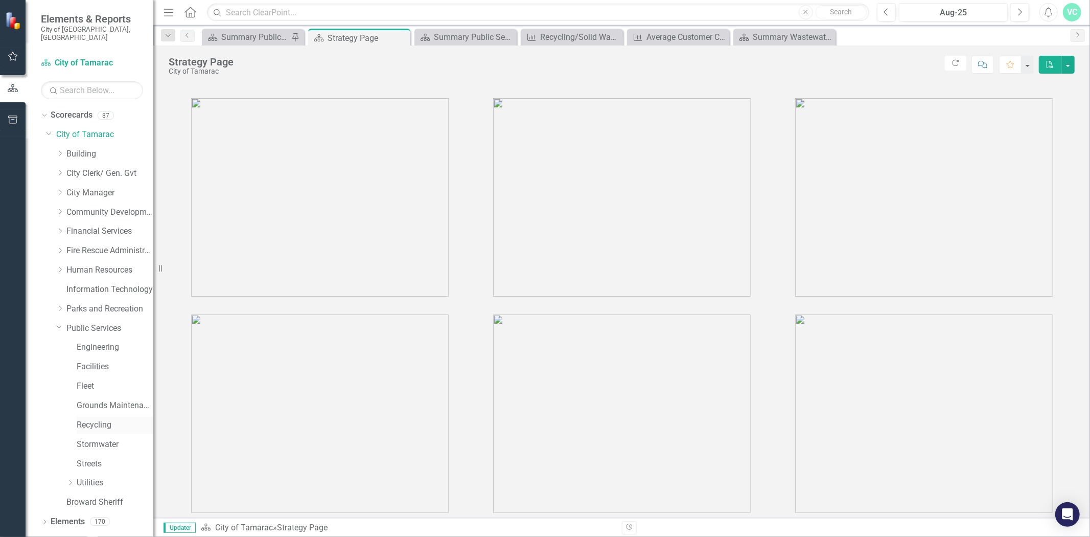
click at [107, 419] on link "Recycling" at bounding box center [115, 425] width 77 height 12
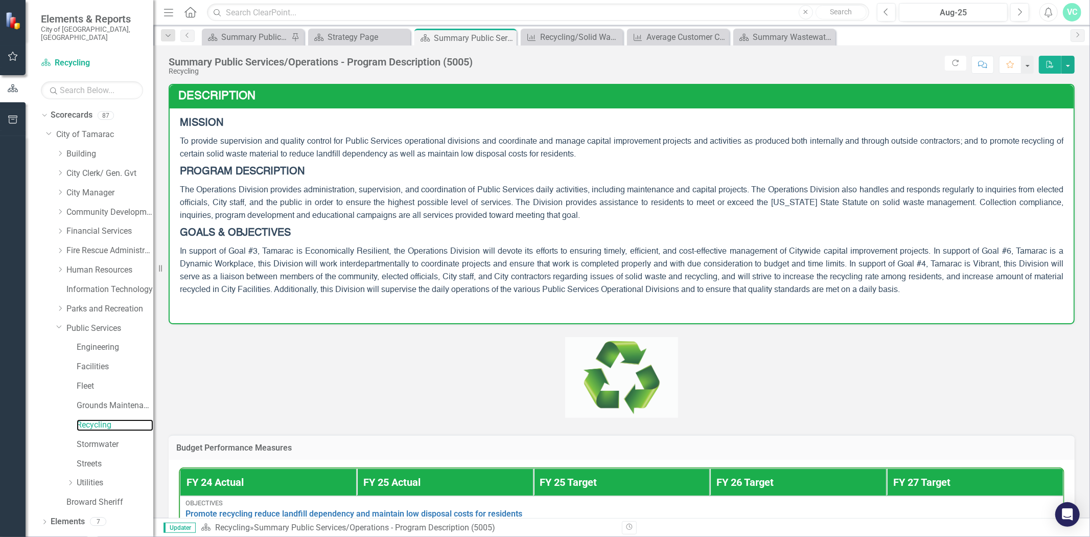
scroll to position [391, 0]
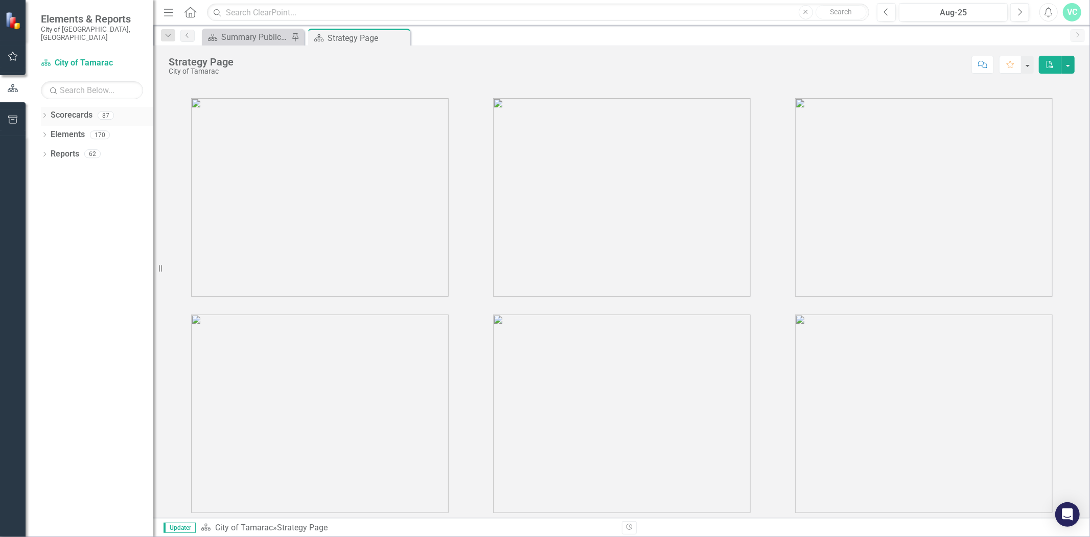
click at [43, 113] on icon "Dropdown" at bounding box center [44, 116] width 7 height 6
click at [54, 130] on div "Dropdown" at bounding box center [51, 134] width 10 height 9
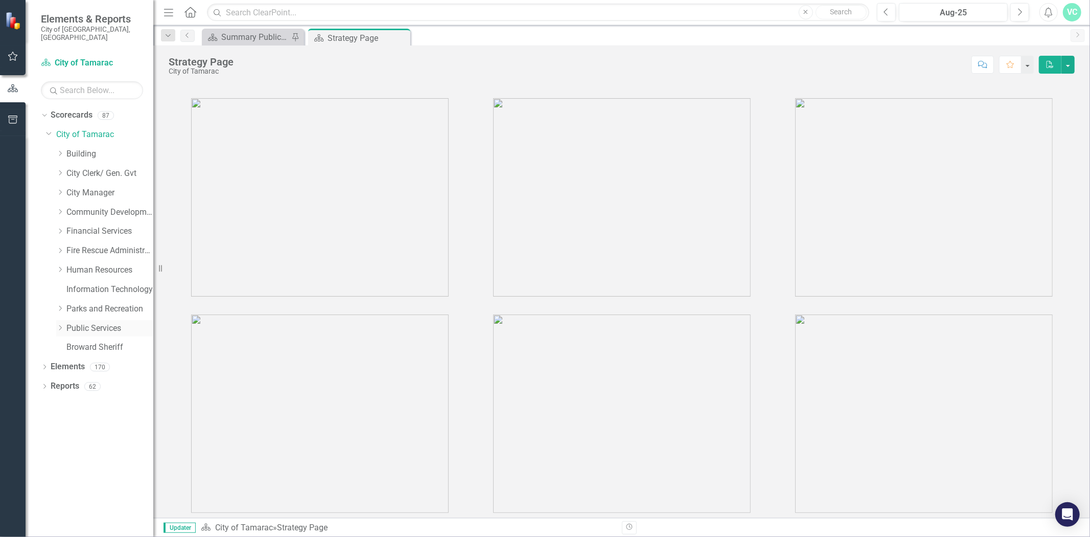
click at [61, 324] on icon "Dropdown" at bounding box center [60, 327] width 8 height 6
click at [92, 419] on link "Recycling" at bounding box center [115, 425] width 77 height 12
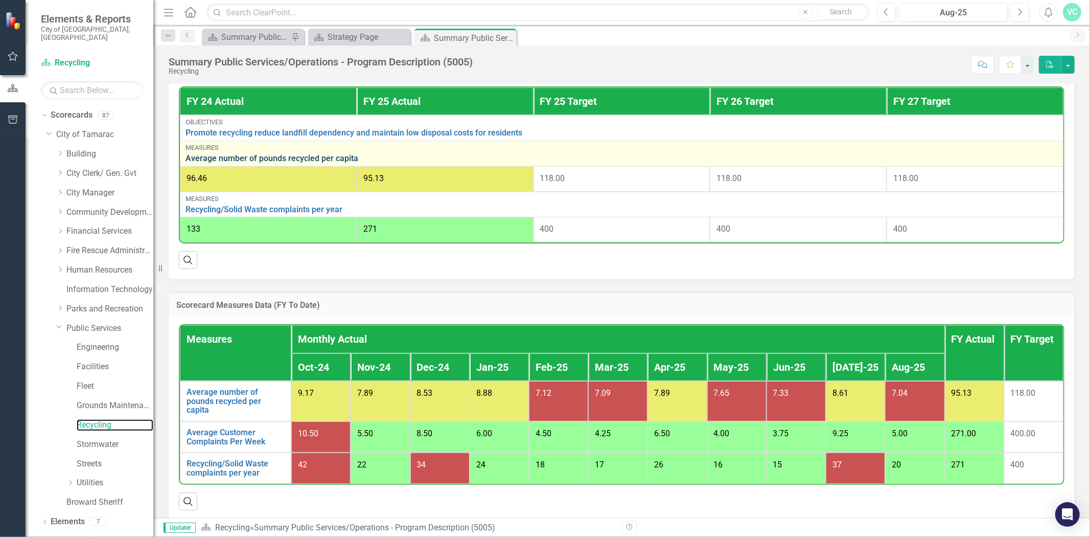
scroll to position [391, 0]
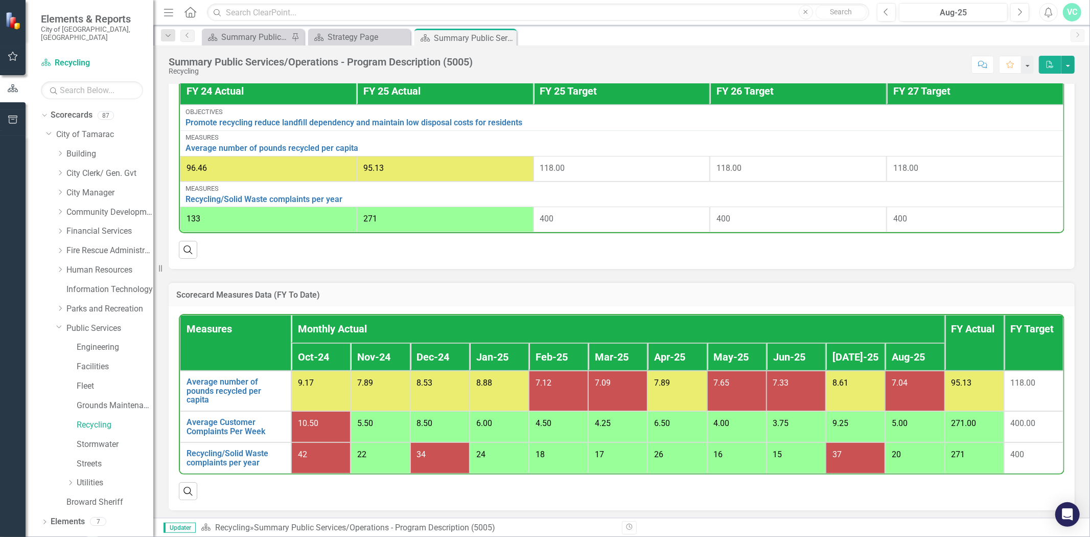
click at [0, 0] on icon at bounding box center [0, 0] width 0 height 0
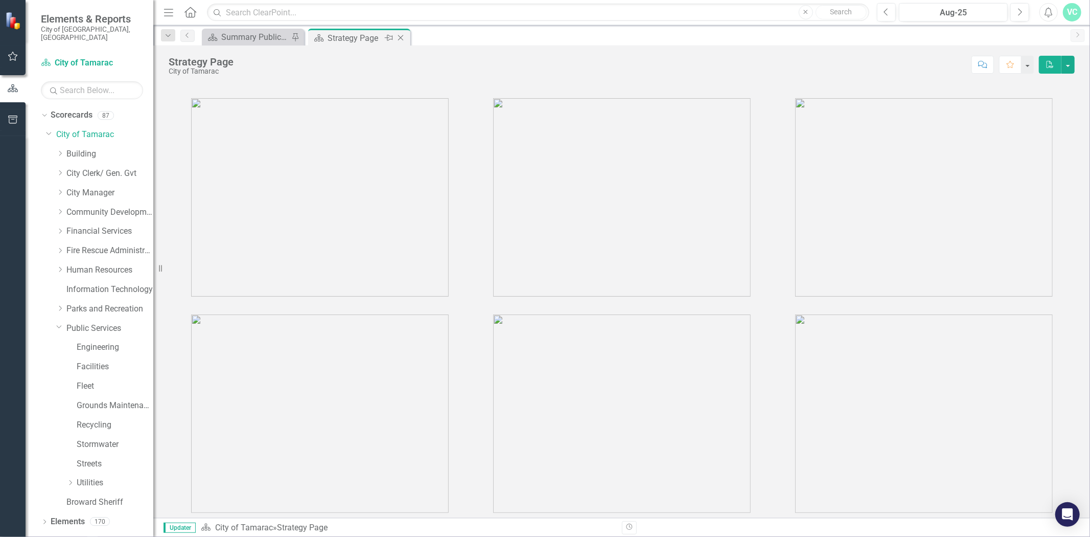
click at [397, 36] on icon "Close" at bounding box center [401, 38] width 10 height 8
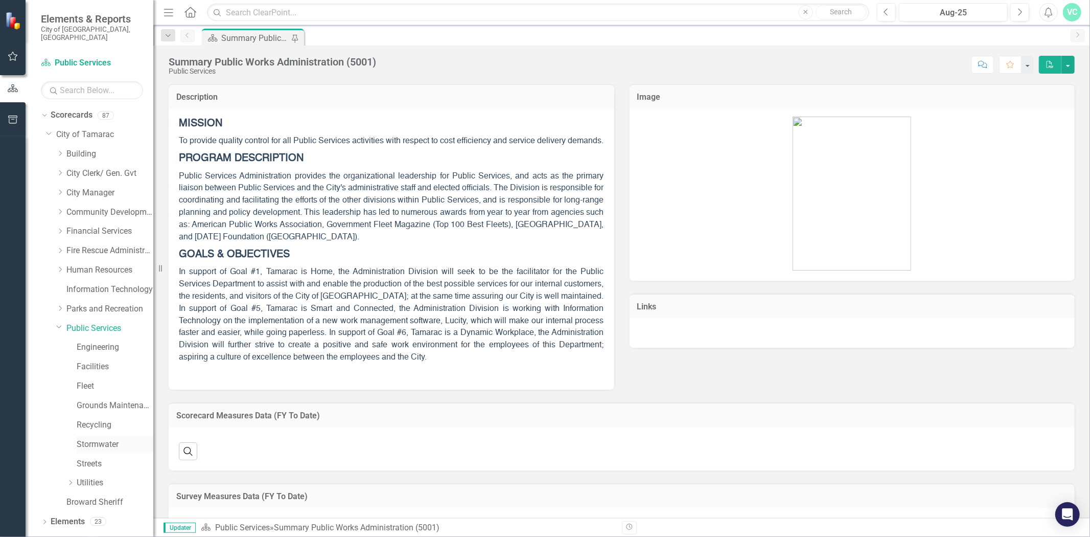
click at [103, 440] on link "Stormwater" at bounding box center [115, 444] width 77 height 12
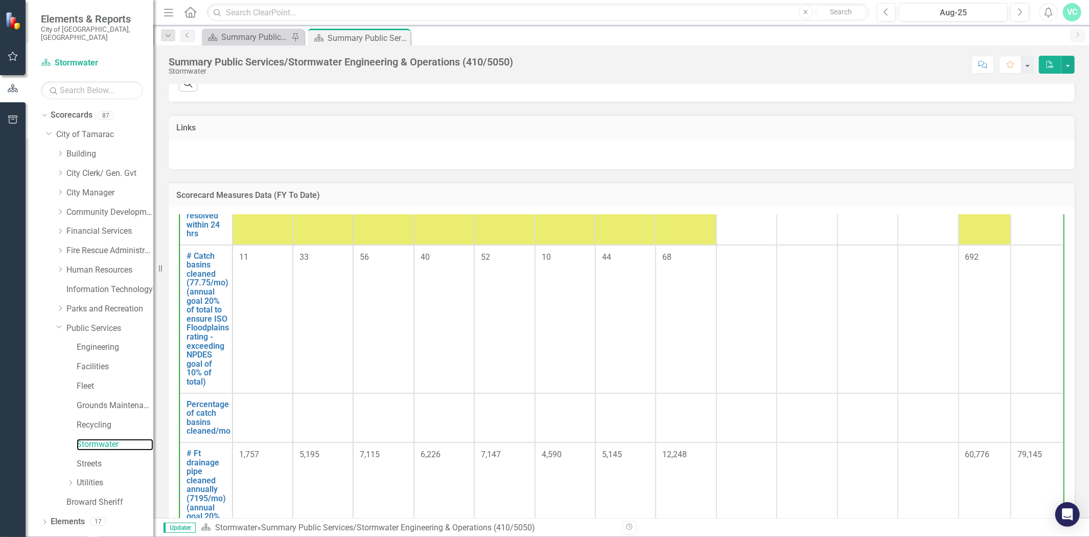
scroll to position [144, 0]
click at [563, 169] on div at bounding box center [622, 155] width 906 height 30
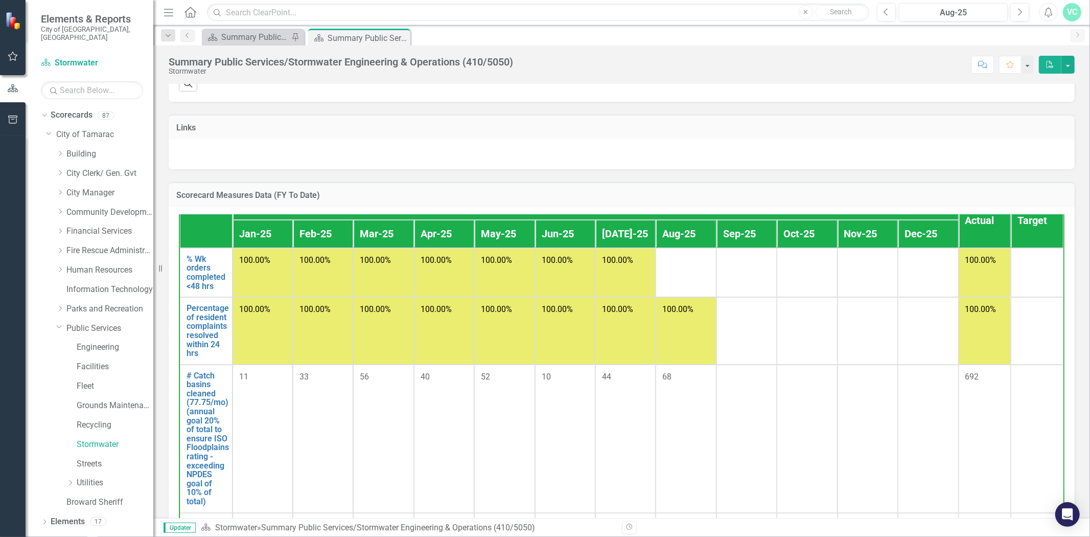
scroll to position [327, 0]
